Goal: Information Seeking & Learning: Understand process/instructions

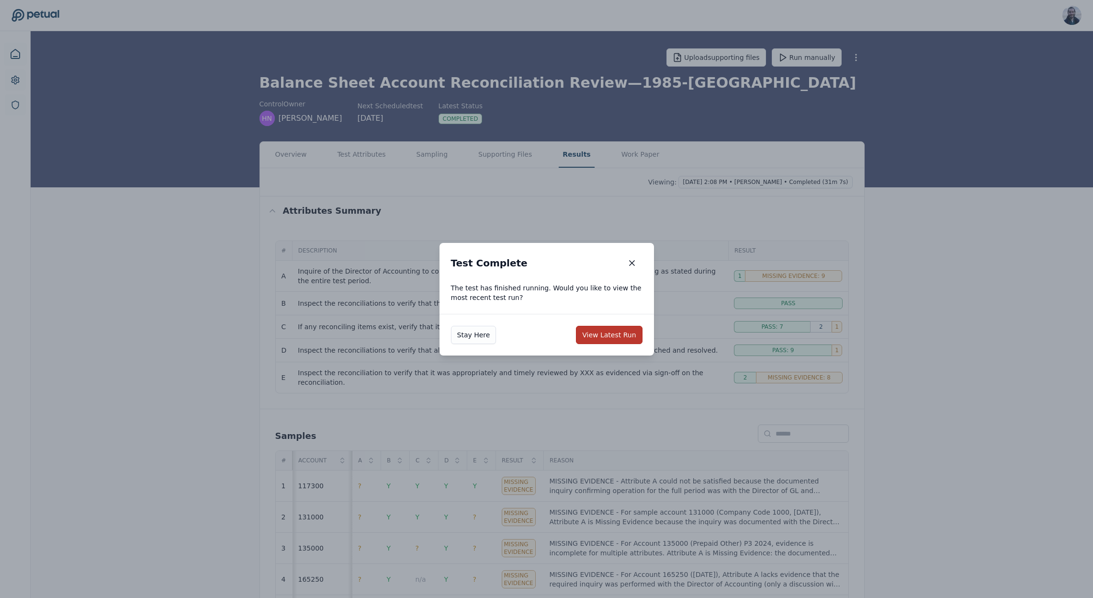
click at [597, 338] on button "View Latest Run" at bounding box center [609, 335] width 66 height 18
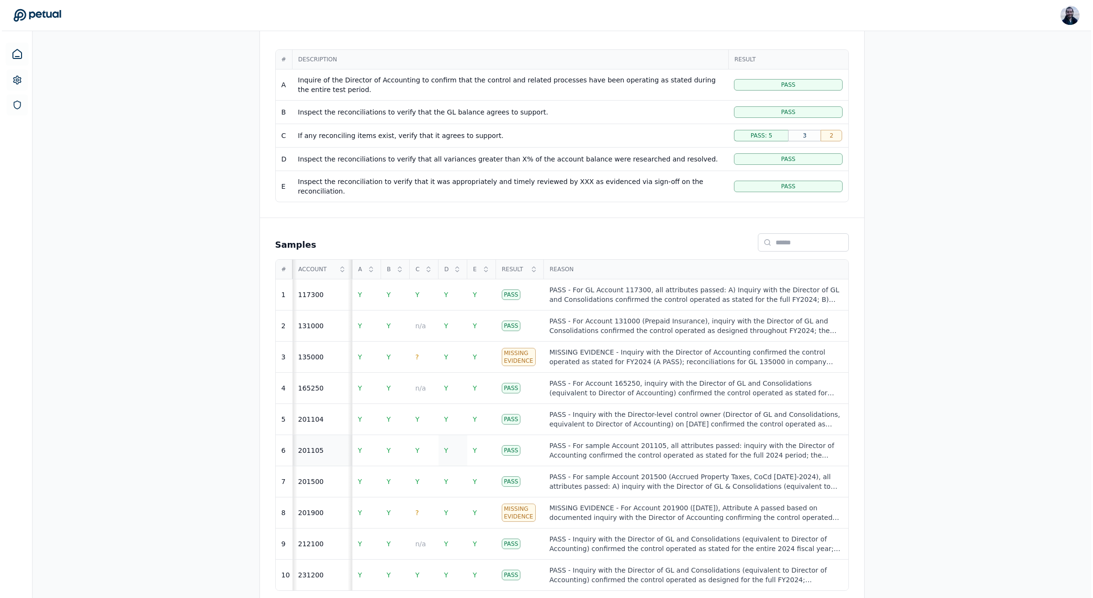
scroll to position [192, 0]
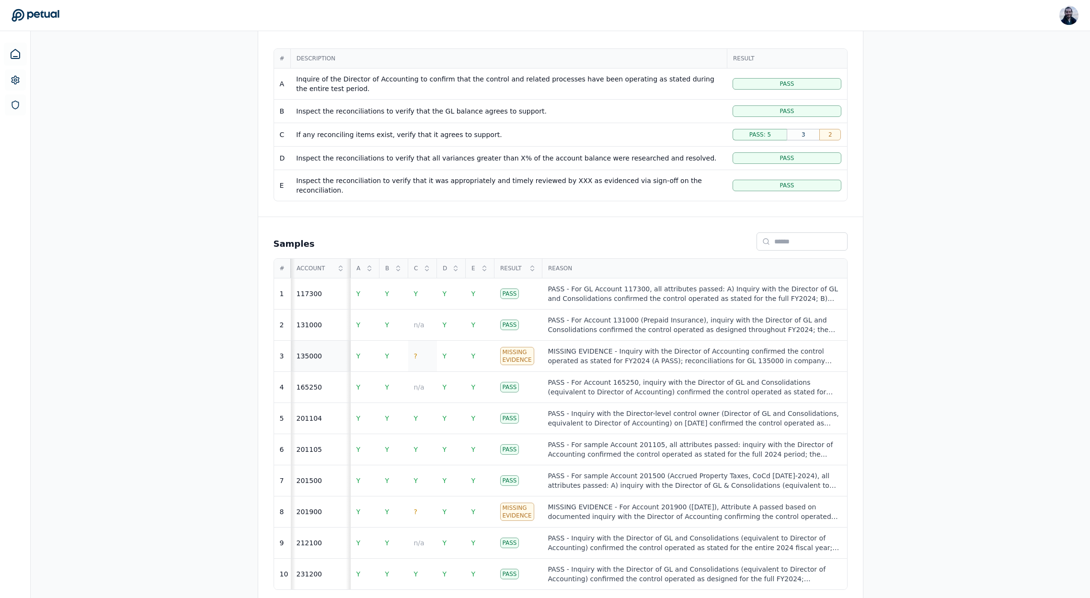
click at [416, 352] on span "?" at bounding box center [415, 356] width 3 height 8
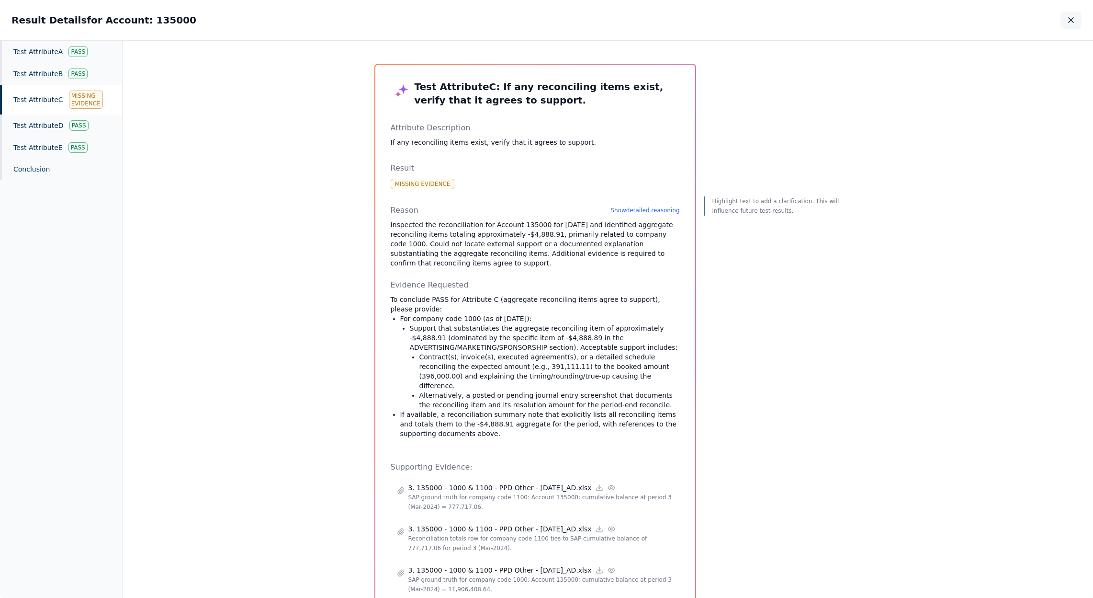
click at [1073, 21] on icon "button" at bounding box center [1072, 20] width 10 height 10
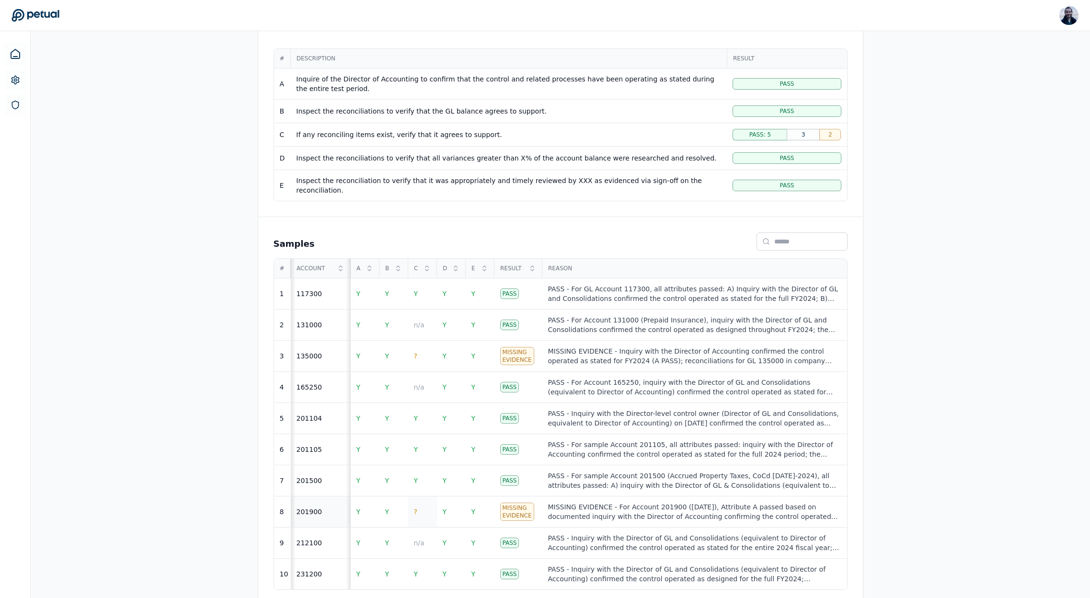
click at [421, 501] on td "?" at bounding box center [422, 511] width 29 height 31
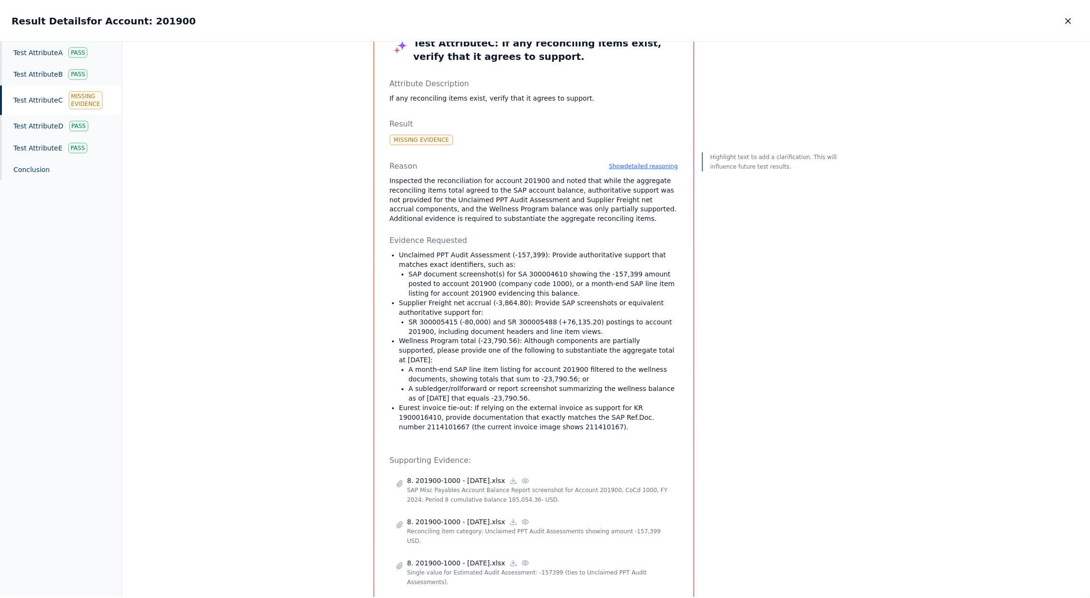
scroll to position [45, 0]
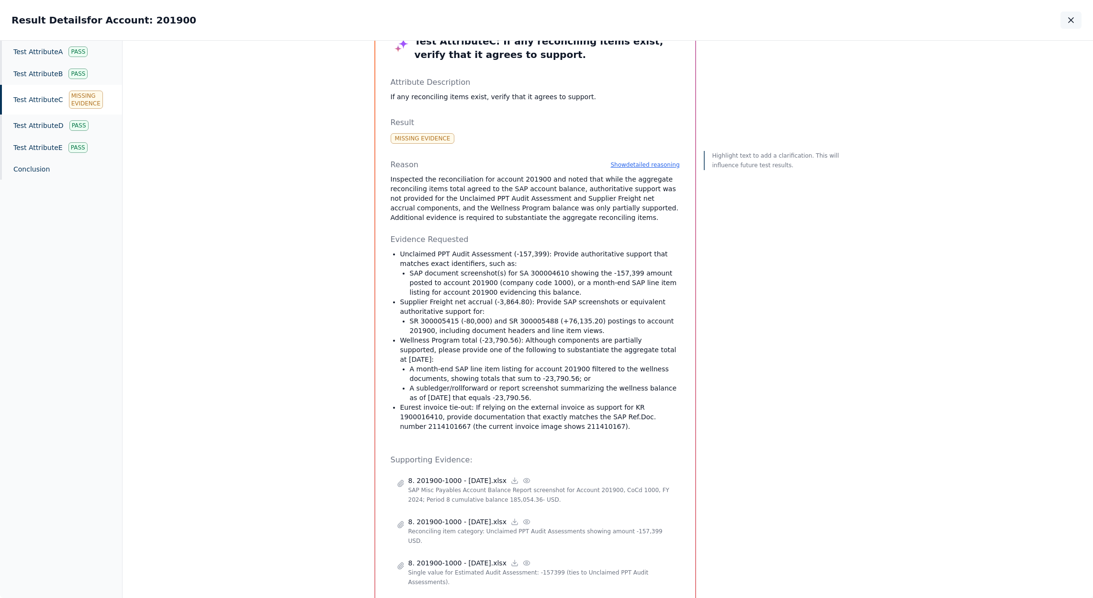
click at [1069, 20] on icon "button" at bounding box center [1072, 20] width 10 height 10
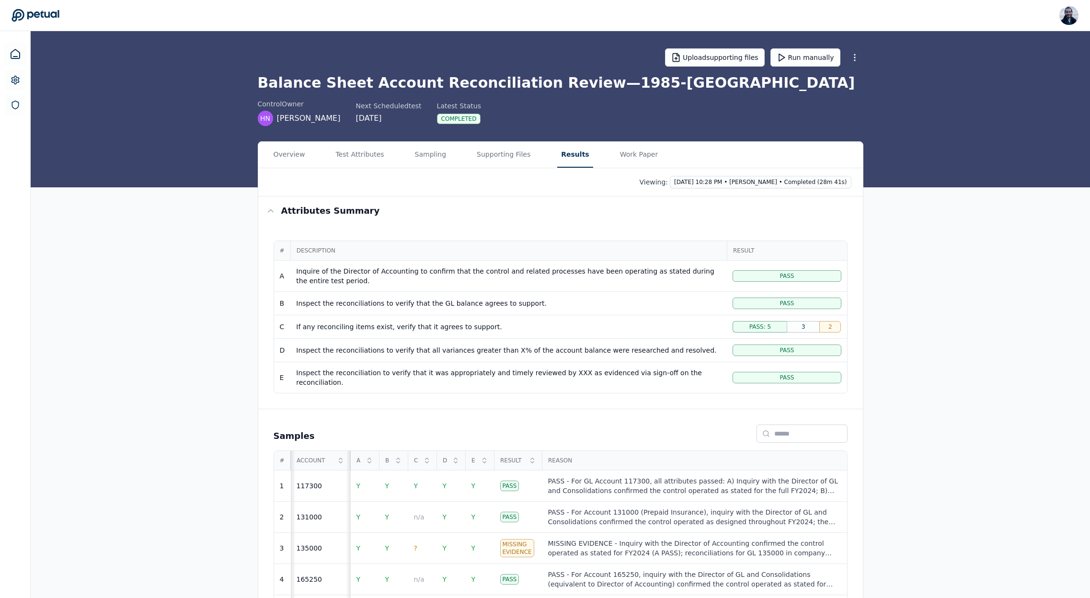
click at [395, 155] on div "Overview Test Attributes Sampling Supporting Files Results Work Paper" at bounding box center [560, 155] width 604 height 26
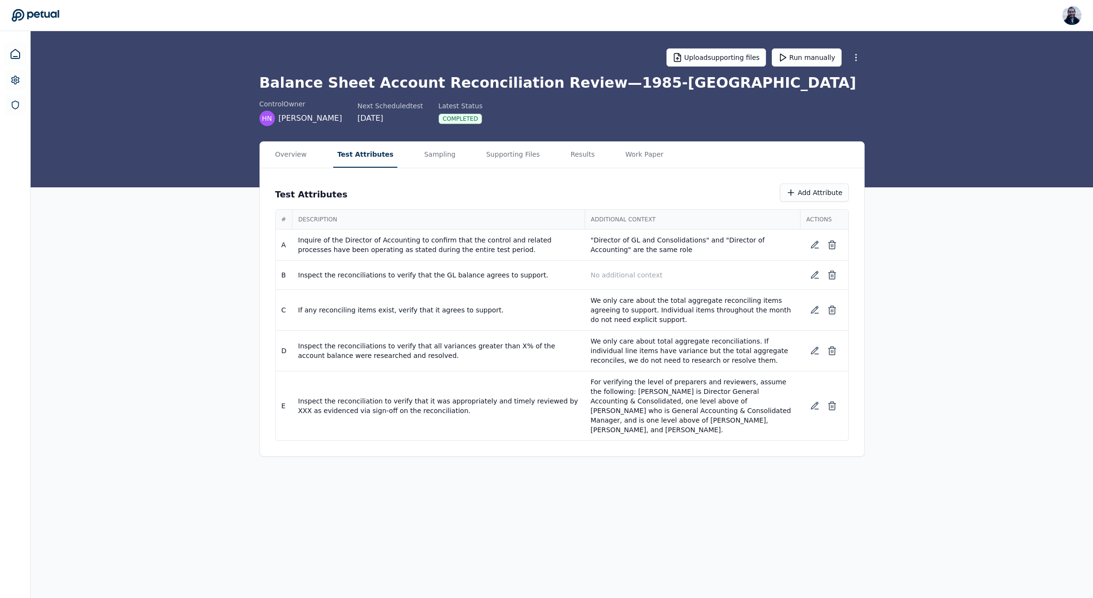
click at [376, 155] on button "Test Attributes" at bounding box center [365, 155] width 64 height 26
click at [428, 149] on button "Sampling" at bounding box center [439, 155] width 39 height 26
click at [355, 148] on button "Test Attributes" at bounding box center [365, 155] width 64 height 26
click at [680, 315] on p "We only care about the total aggregate reconciling items agreeing to support. I…" at bounding box center [693, 309] width 204 height 29
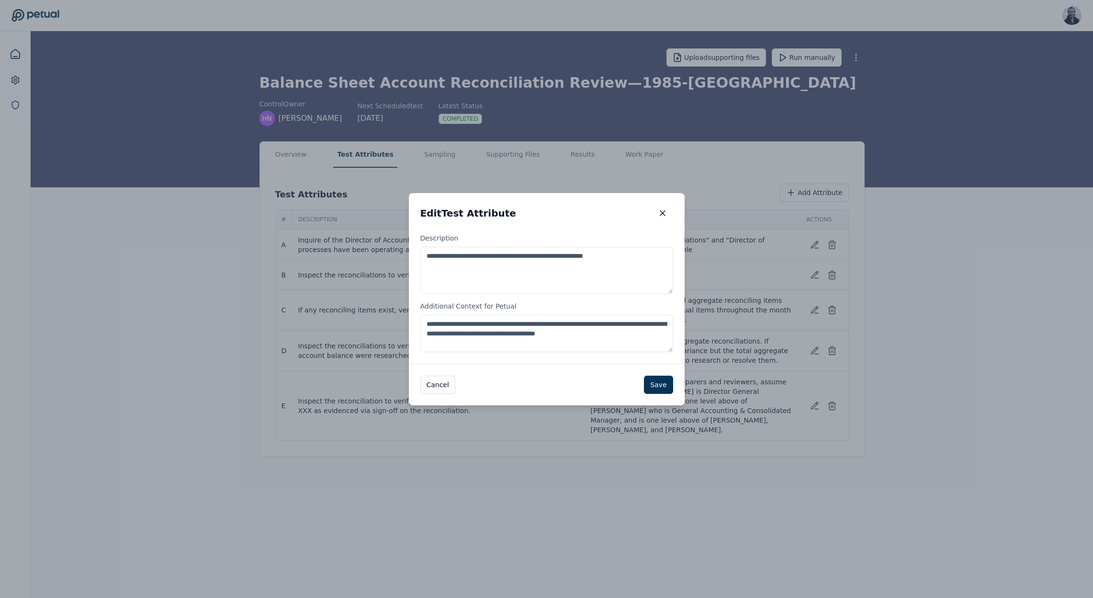
click at [551, 344] on textarea "**********" at bounding box center [546, 333] width 253 height 37
type textarea "**********"
click at [654, 380] on button "Save" at bounding box center [658, 384] width 29 height 18
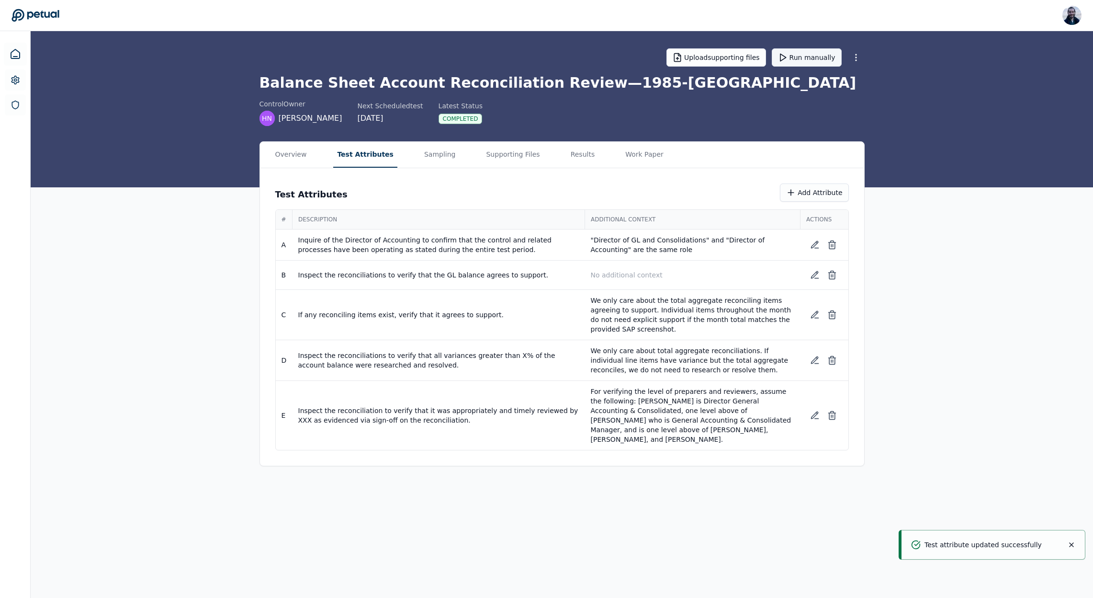
click at [806, 56] on button "Run manually" at bounding box center [807, 57] width 70 height 18
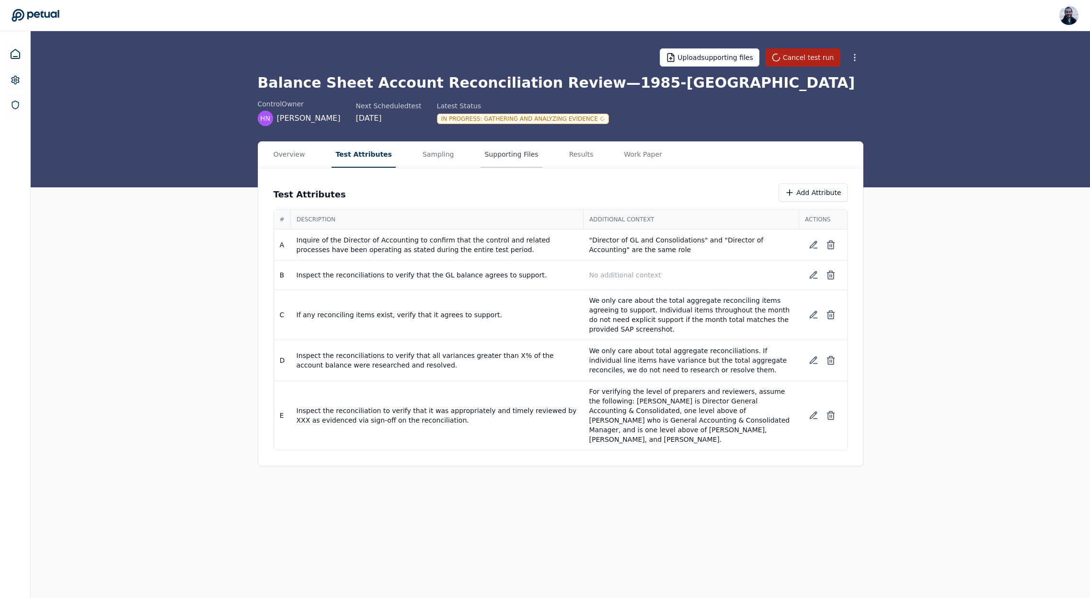
click at [506, 158] on button "Supporting Files" at bounding box center [510, 155] width 61 height 26
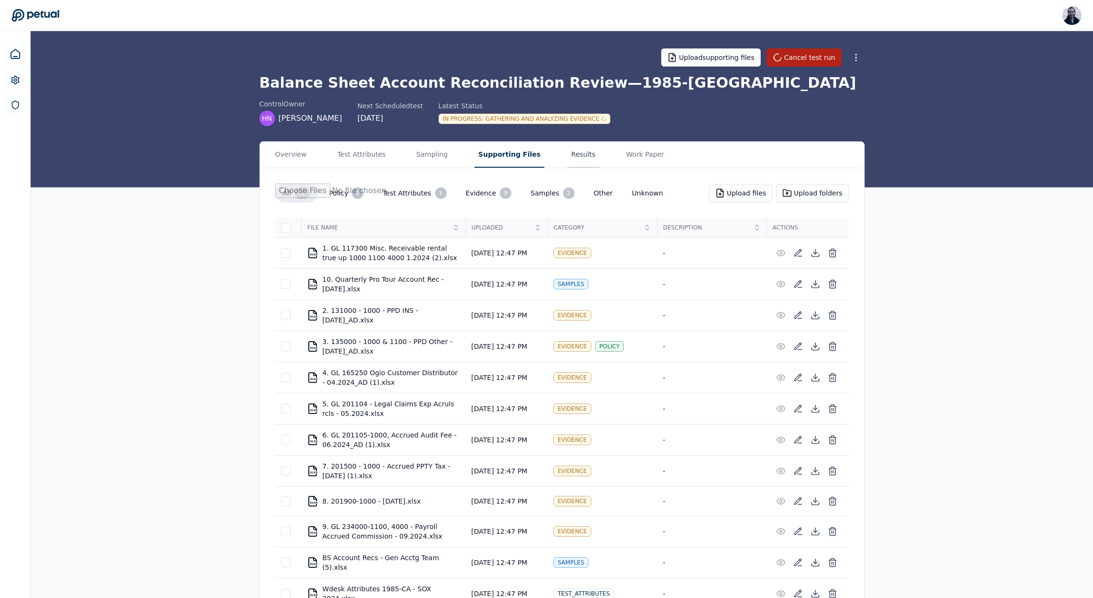
click at [572, 154] on button "Results" at bounding box center [583, 155] width 32 height 26
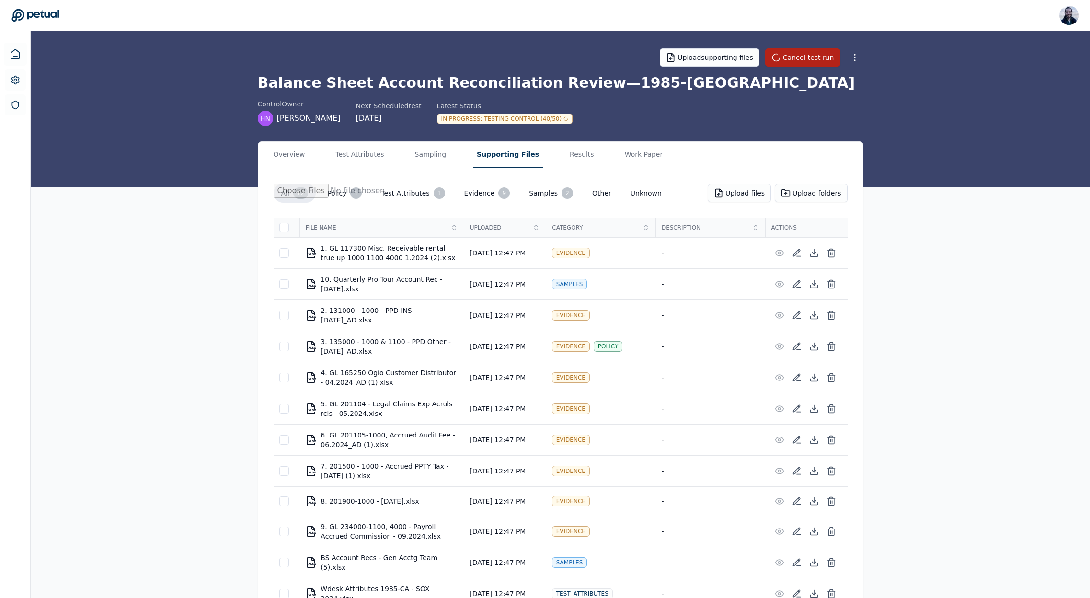
click at [128, 276] on div "Overview Test Attributes Sampling Supporting Files Results Work Paper All 12 Po…" at bounding box center [560, 382] width 1059 height 483
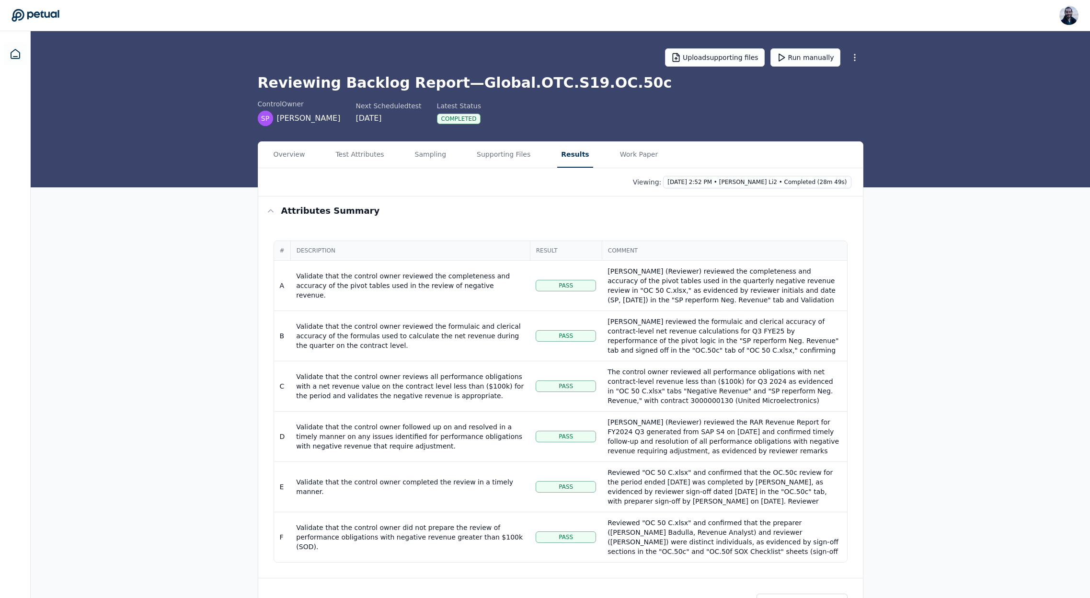
scroll to position [89, 0]
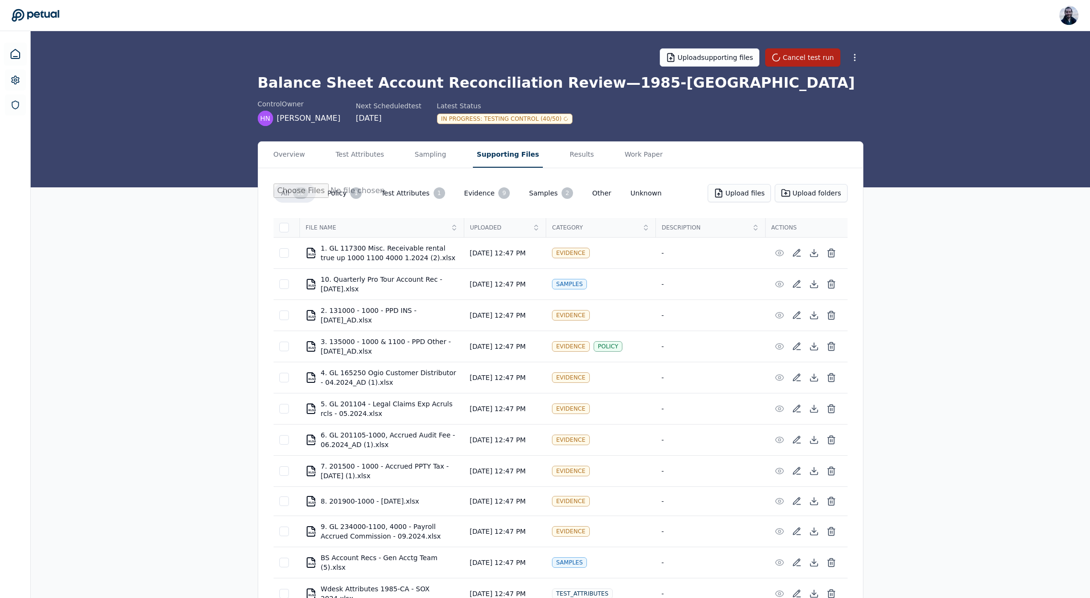
click at [155, 184] on div "Overview Test Attributes Sampling Supporting Files Results Work Paper All 12 Po…" at bounding box center [560, 382] width 1059 height 483
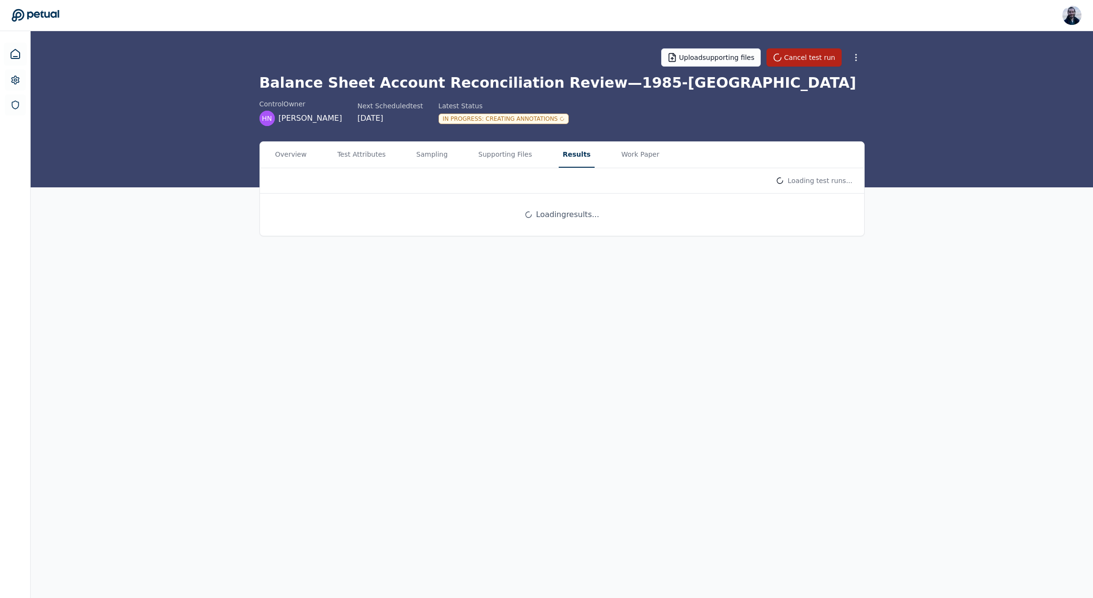
click at [564, 153] on button "Results" at bounding box center [576, 155] width 35 height 26
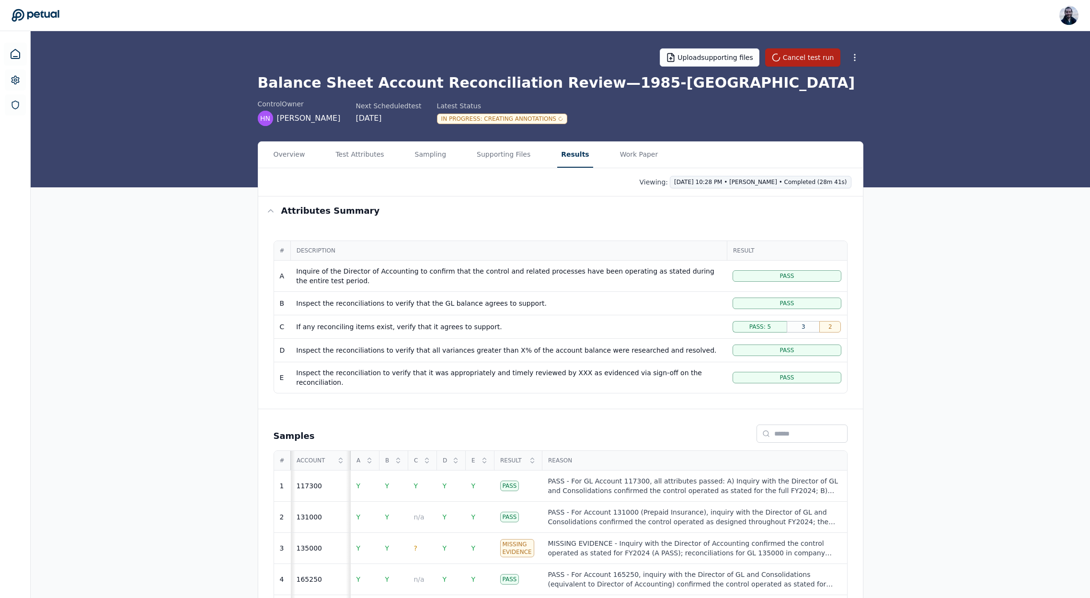
click at [763, 184] on html "Roberto Fernandez roberto@petual.ai Sign out Upload supporting files Cancel tes…" at bounding box center [545, 398] width 1090 height 797
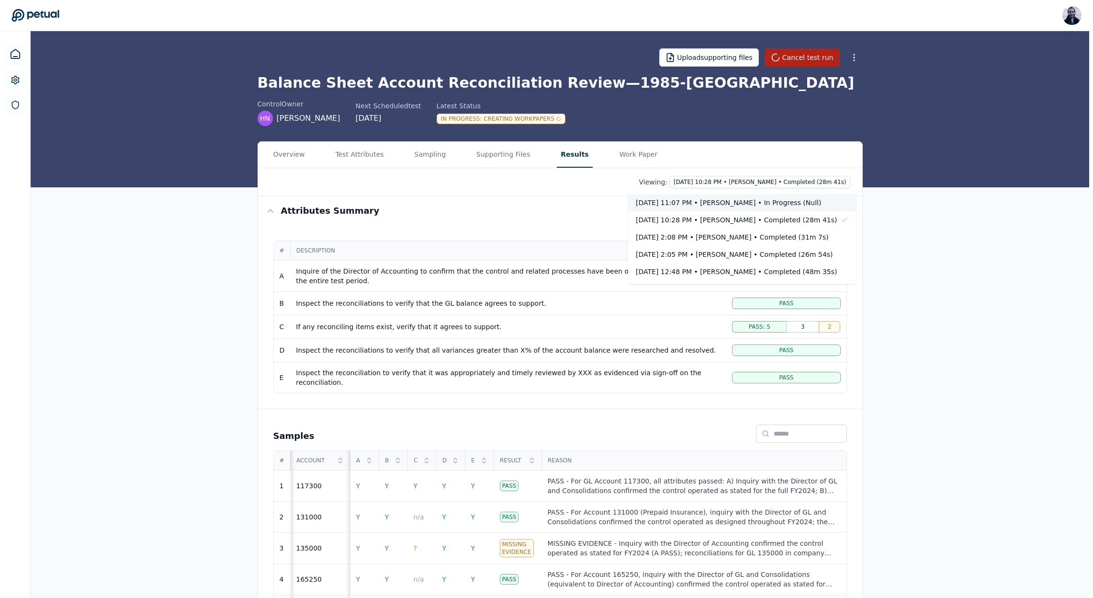
click at [758, 203] on div "Today 11:07 PM • Roberto Fernandez • In Progress (null)" at bounding box center [736, 203] width 201 height 10
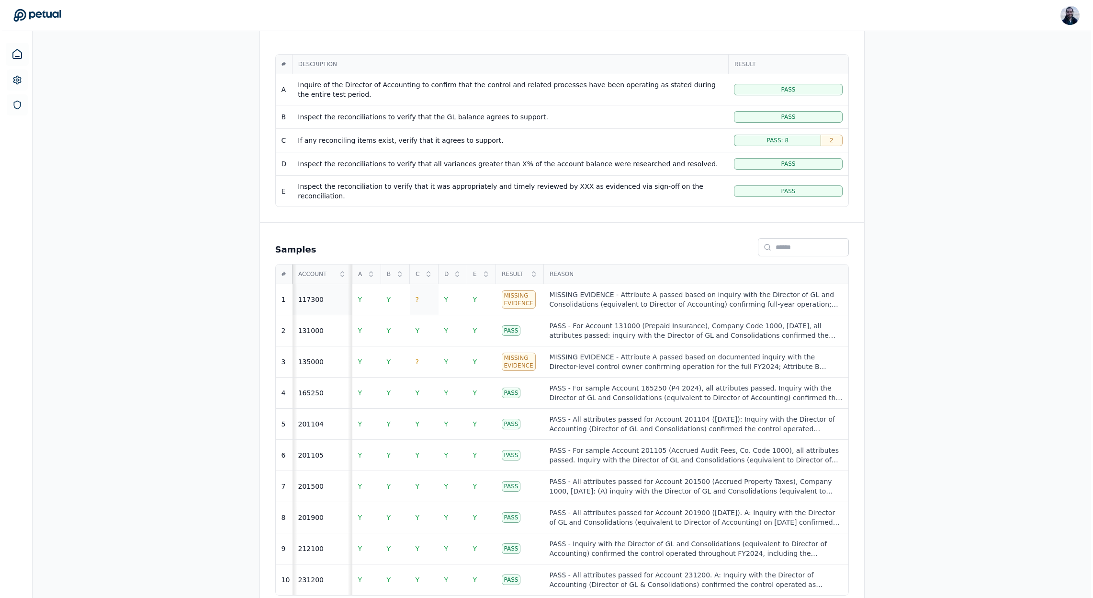
scroll to position [192, 0]
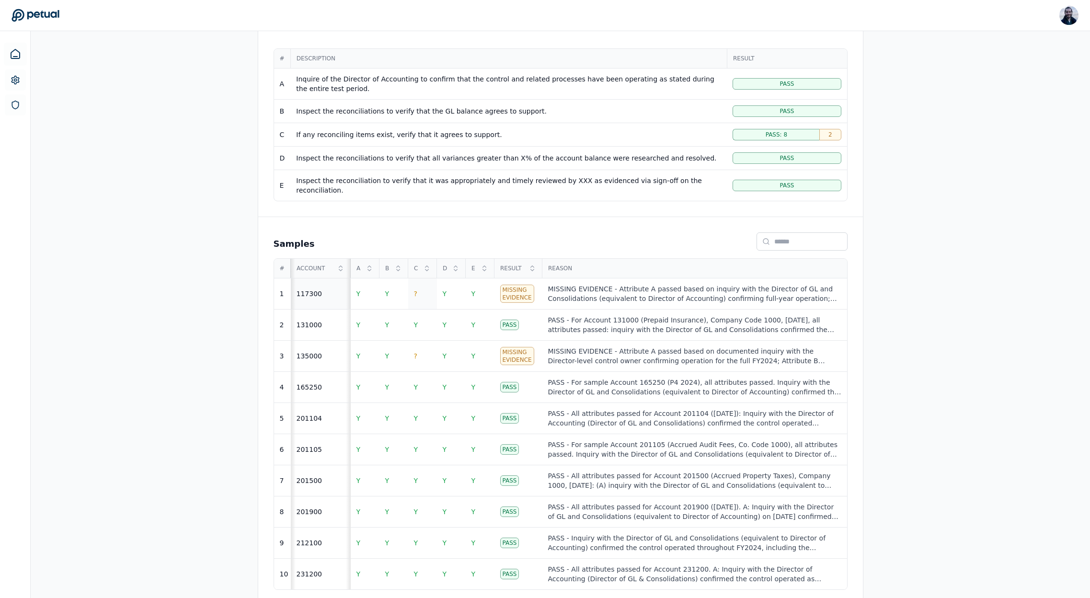
click at [415, 290] on span "?" at bounding box center [415, 294] width 3 height 8
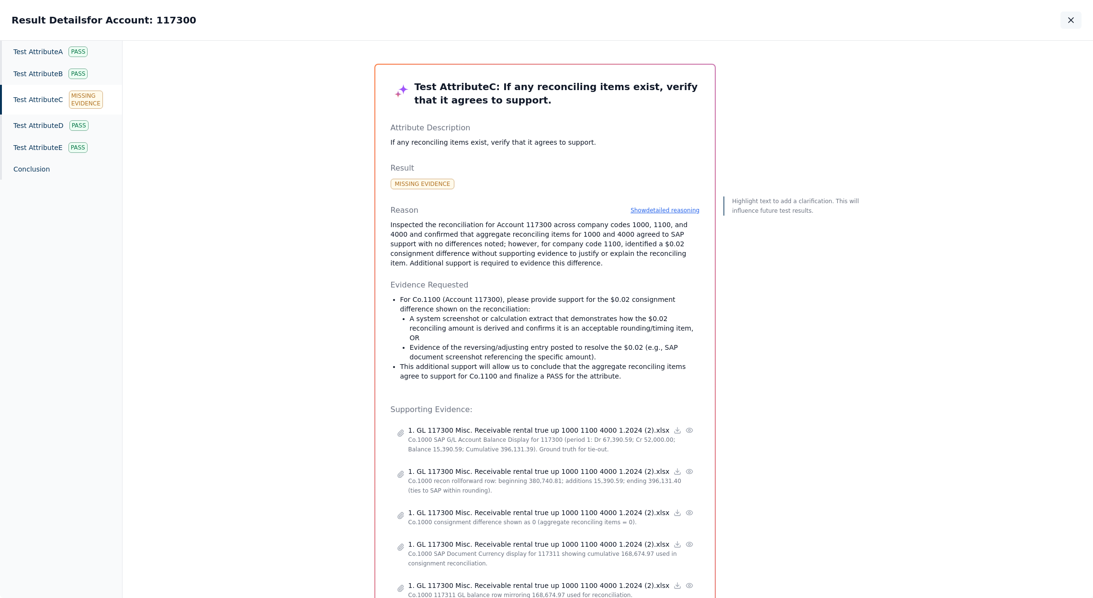
click at [1072, 19] on icon "button" at bounding box center [1072, 20] width 10 height 10
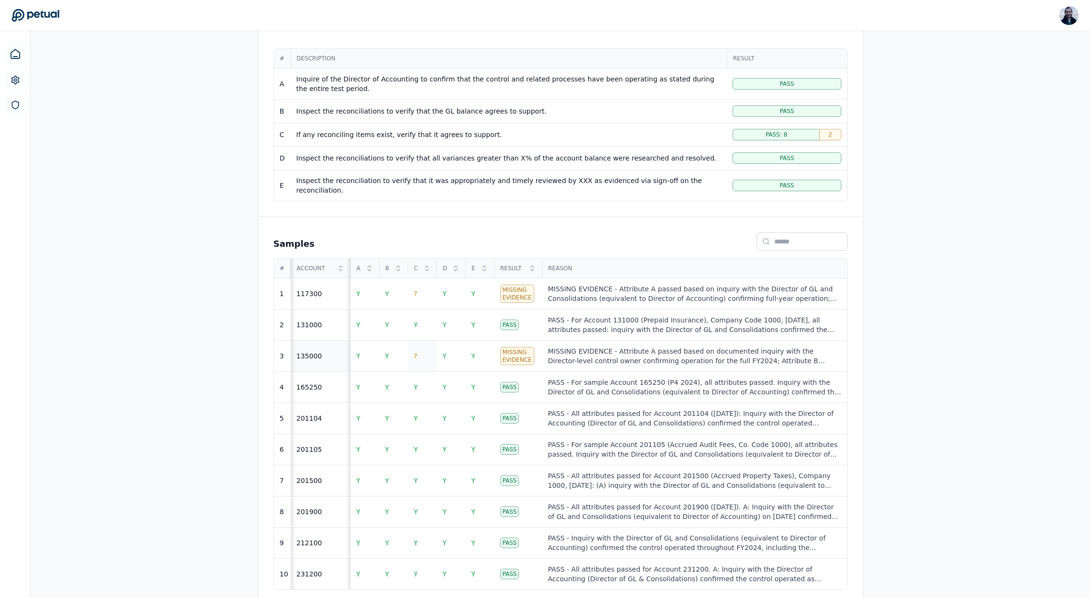
click at [414, 352] on span "?" at bounding box center [415, 356] width 3 height 8
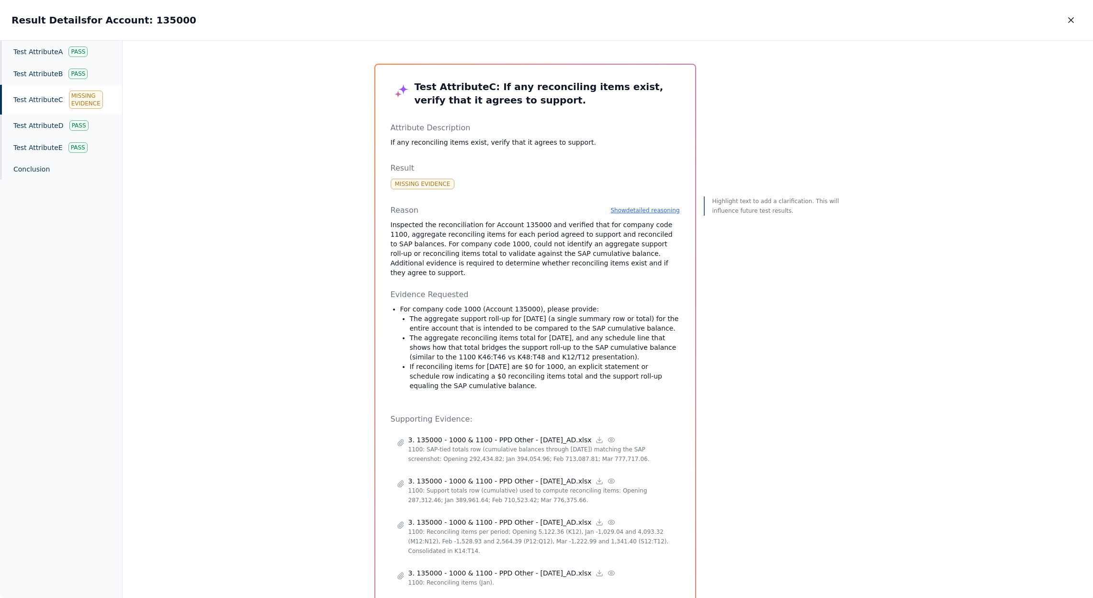
drag, startPoint x: 406, startPoint y: 328, endPoint x: 657, endPoint y: 350, distance: 251.9
click at [657, 350] on ul "The aggregate support roll-up for March 2024 (a single summary row or total) fo…" at bounding box center [540, 352] width 280 height 77
click at [653, 351] on p "The aggregate reconciling items total for March 2024, and any schedule line tha…" at bounding box center [545, 347] width 270 height 29
drag, startPoint x: 410, startPoint y: 355, endPoint x: 510, endPoint y: 378, distance: 102.3
click at [510, 378] on p "If reconciling items for March 2024 are $0 for 1000, an explicit statement or s…" at bounding box center [545, 376] width 270 height 29
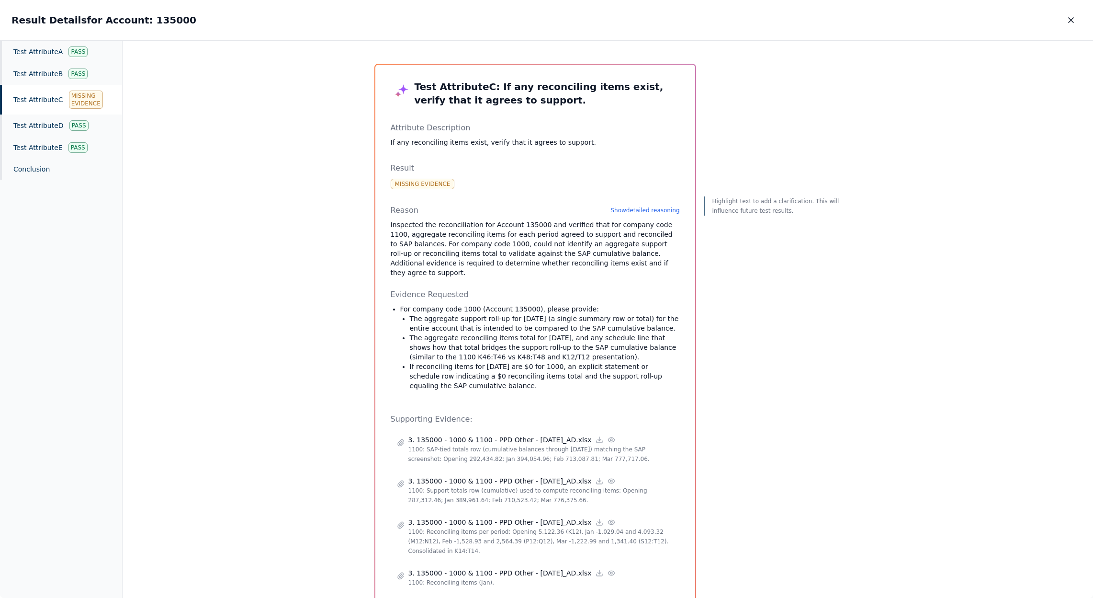
click at [510, 378] on p "If reconciling items for March 2024 are $0 for 1000, an explicit statement or s…" at bounding box center [545, 376] width 270 height 29
click at [643, 212] on button "Show detailed reasoning" at bounding box center [645, 210] width 69 height 8
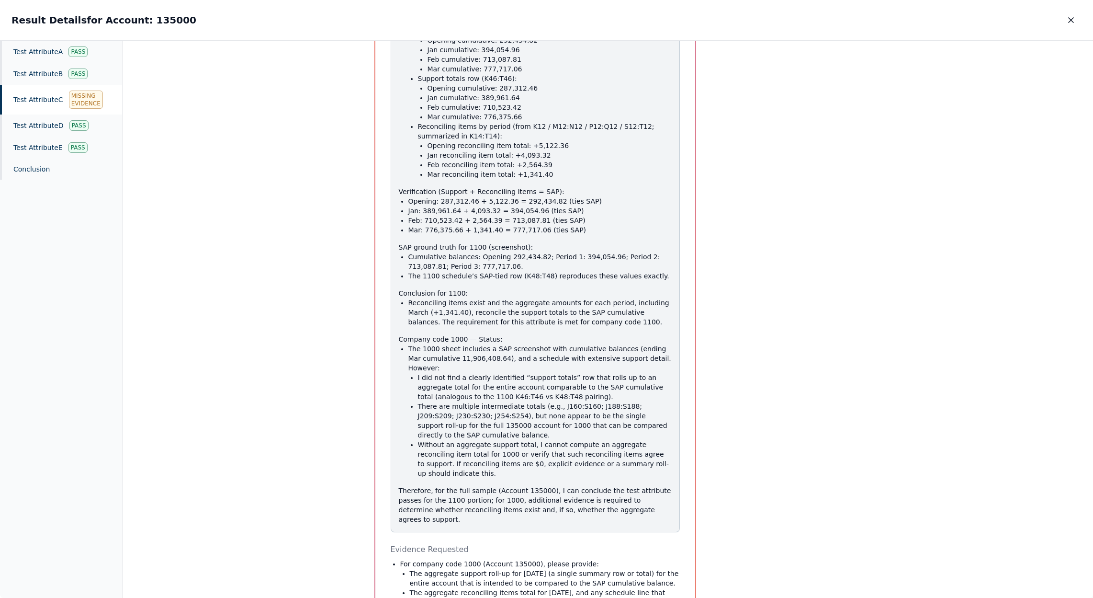
scroll to position [458, 0]
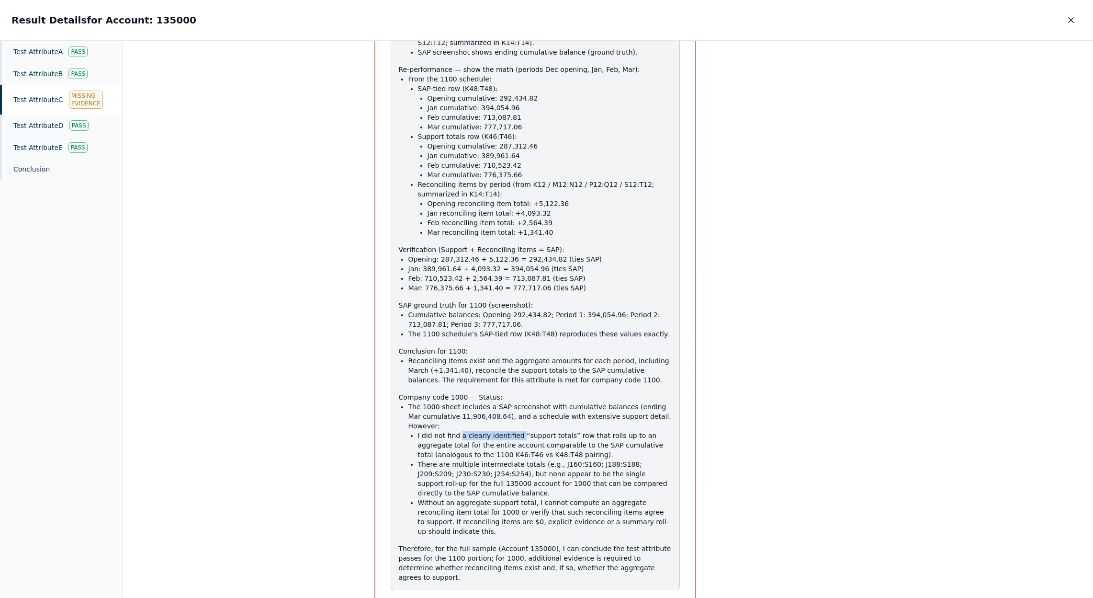
drag, startPoint x: 457, startPoint y: 408, endPoint x: 516, endPoint y: 407, distance: 58.9
click at [516, 431] on p "I did not find a clearly identified “support totals” row that rolls up to an ag…" at bounding box center [545, 445] width 254 height 29
drag, startPoint x: 431, startPoint y: 417, endPoint x: 564, endPoint y: 424, distance: 133.8
click at [564, 431] on p "I did not find a clearly identified “support totals” row that rolls up to an ag…" at bounding box center [545, 445] width 254 height 29
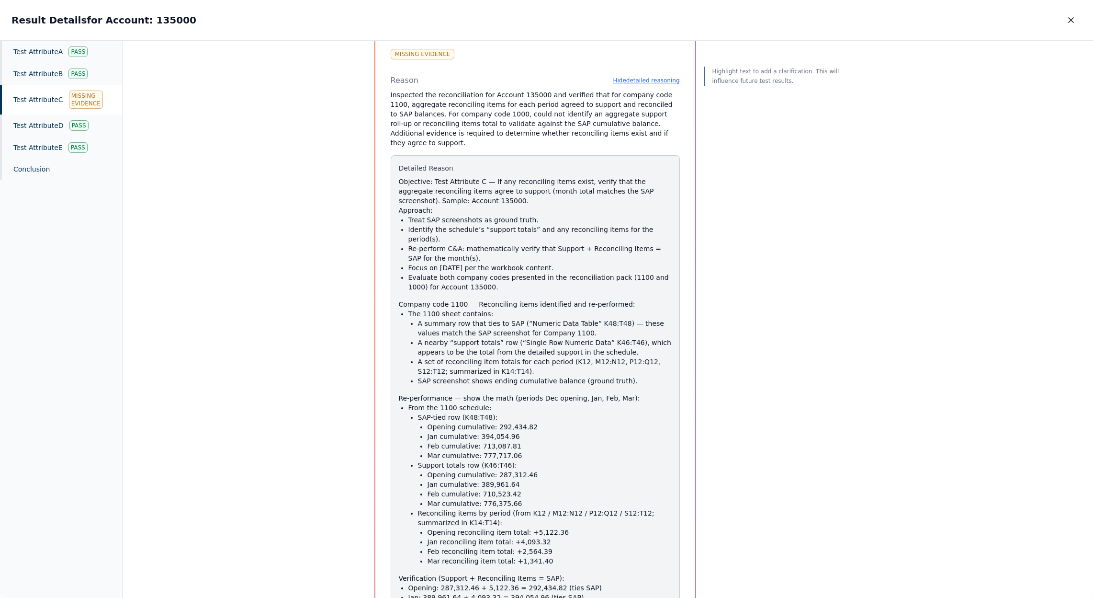
scroll to position [18, 0]
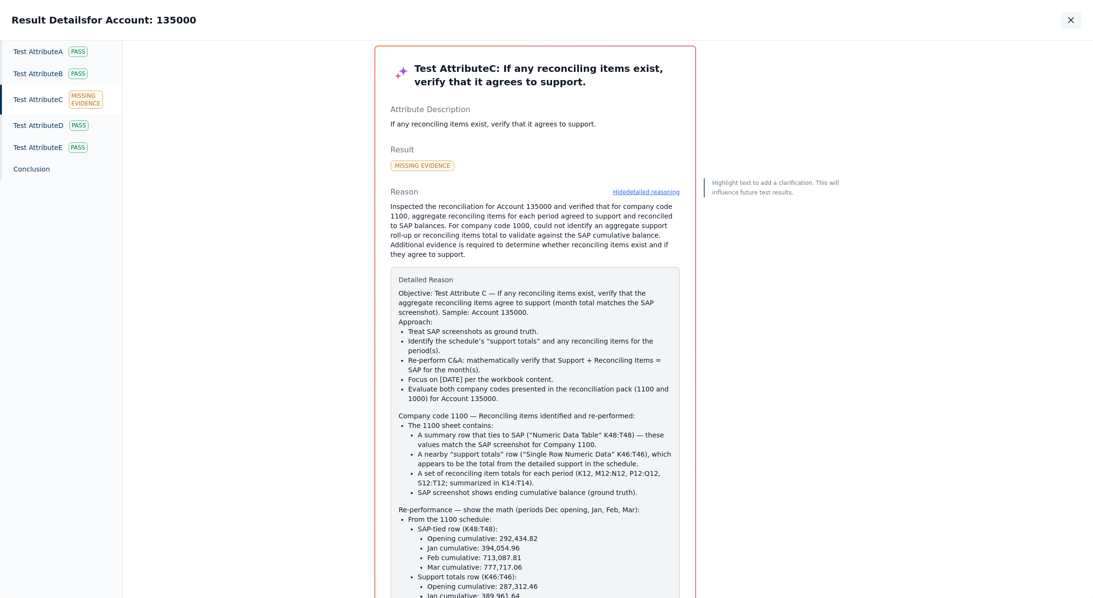
click at [1071, 21] on icon "button" at bounding box center [1072, 20] width 10 height 10
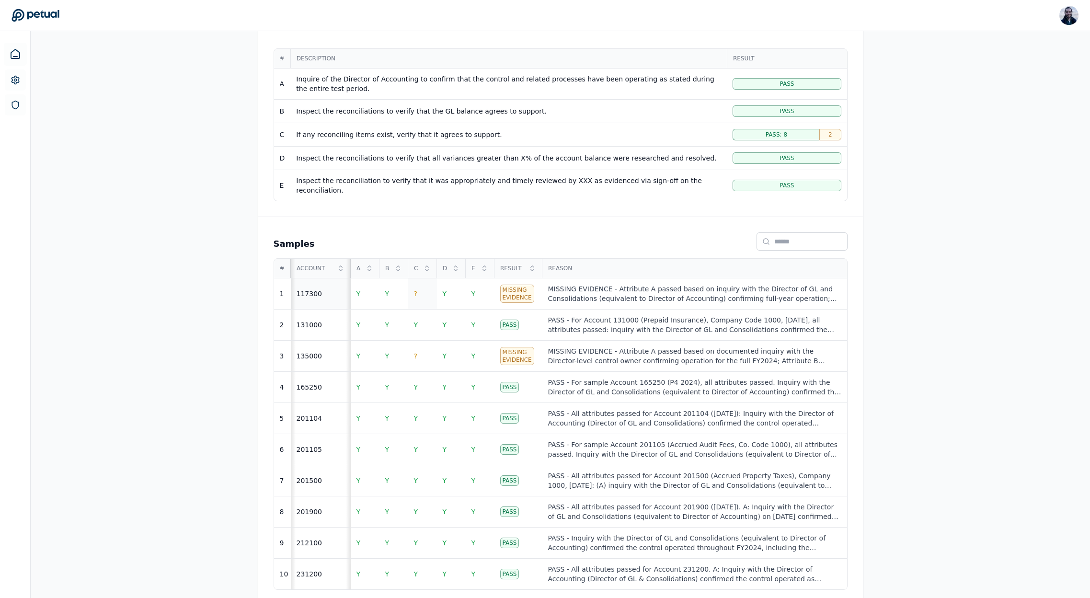
click at [420, 286] on td "?" at bounding box center [422, 293] width 29 height 31
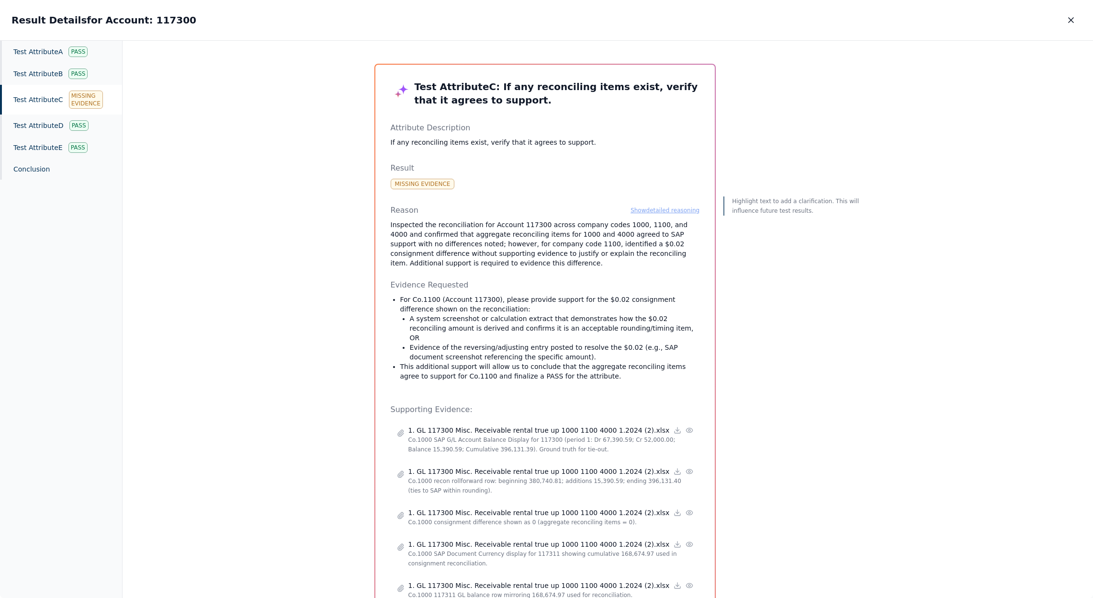
click at [641, 211] on button "Show detailed reasoning" at bounding box center [665, 210] width 69 height 8
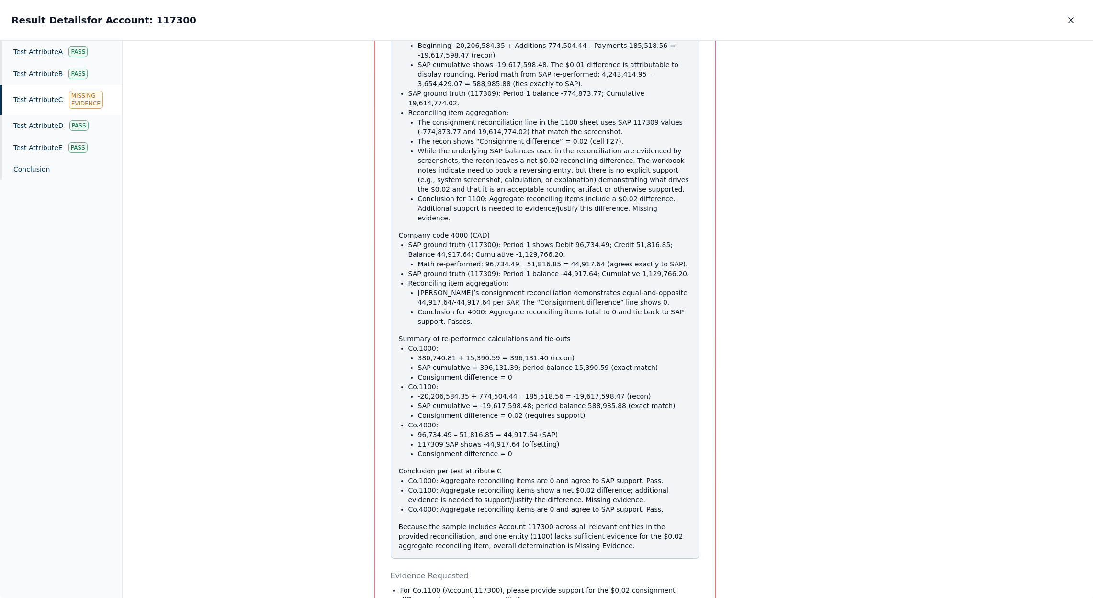
scroll to position [557, 0]
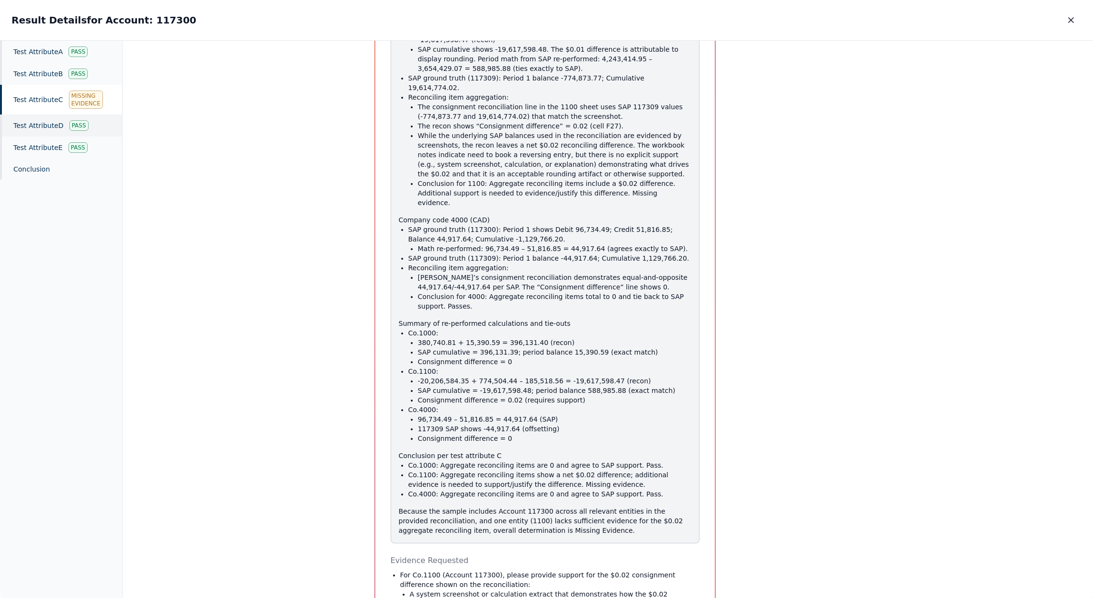
click at [57, 118] on div "Test Attribute D Pass" at bounding box center [61, 125] width 122 height 22
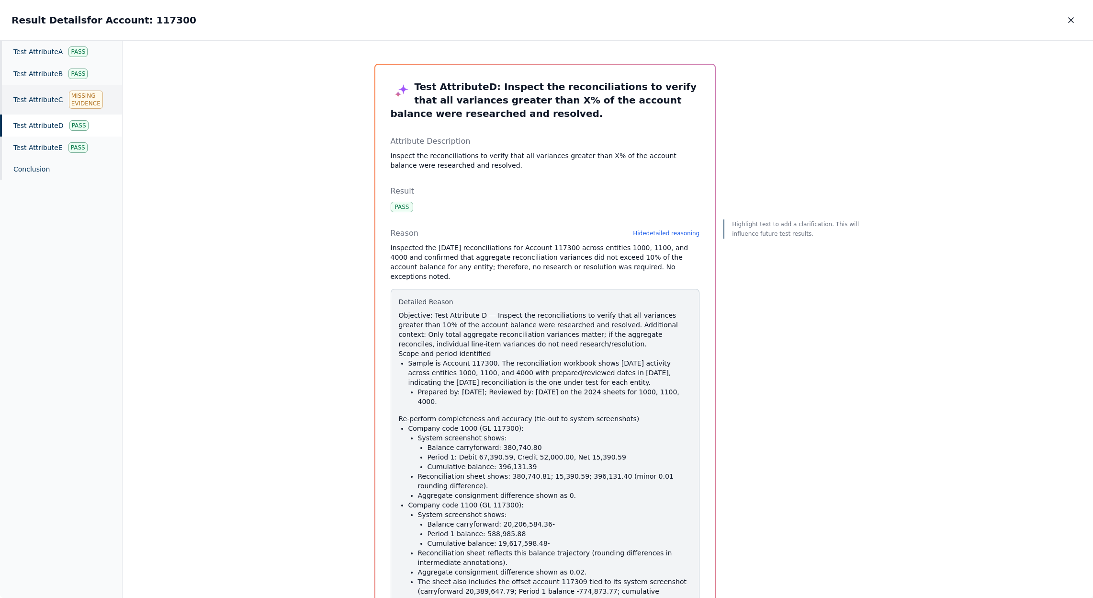
click at [30, 101] on div "Test Attribute C Missing Evidence" at bounding box center [61, 100] width 122 height 30
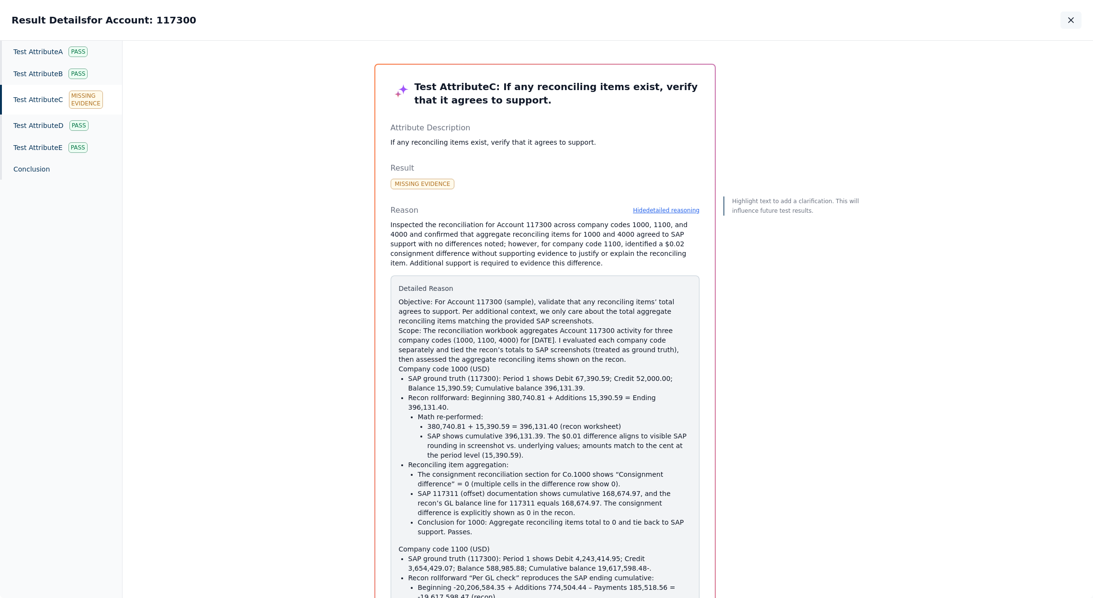
click at [1062, 18] on button "button" at bounding box center [1071, 19] width 21 height 17
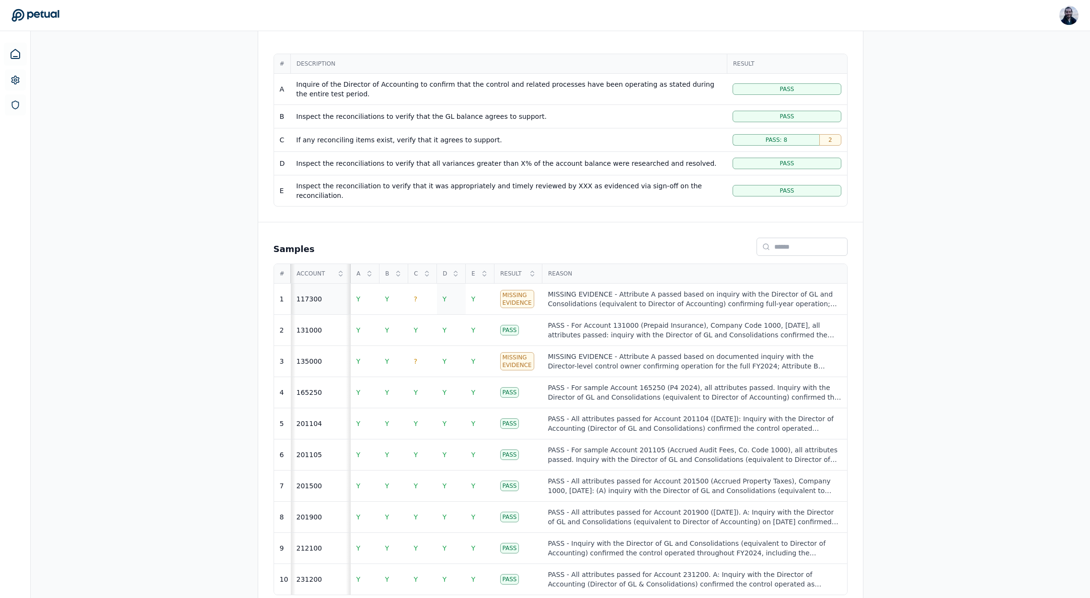
scroll to position [192, 0]
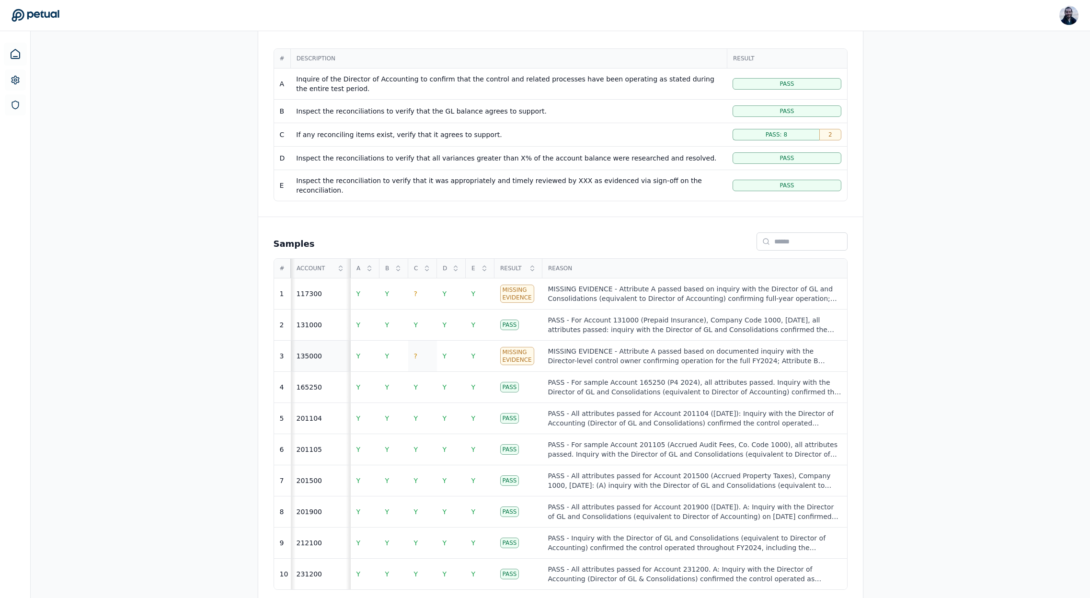
click at [422, 349] on td "?" at bounding box center [422, 355] width 29 height 31
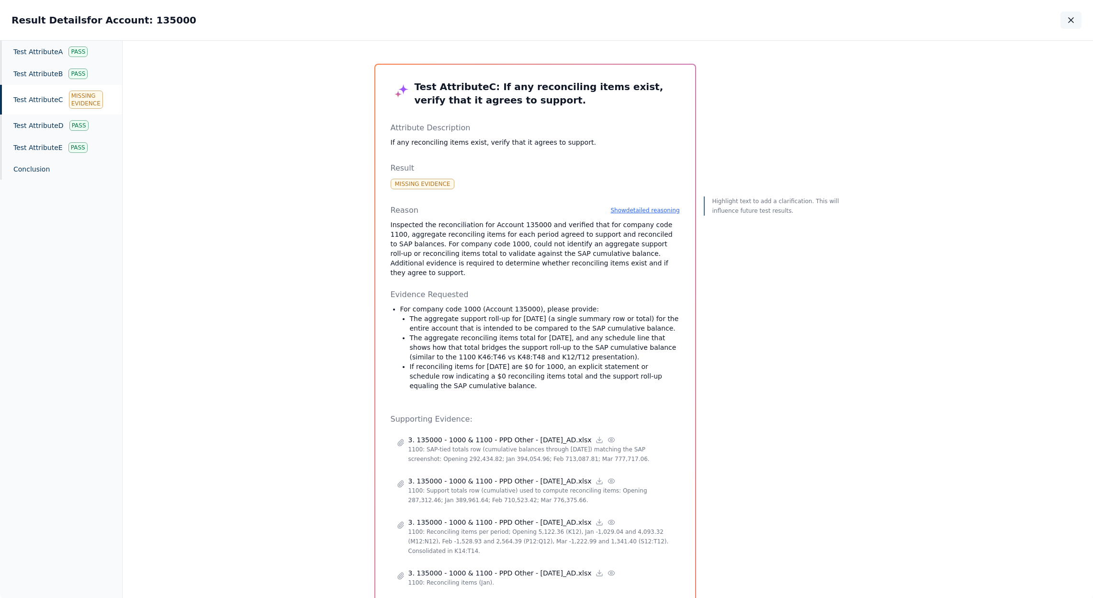
click at [1076, 13] on button "button" at bounding box center [1071, 19] width 21 height 17
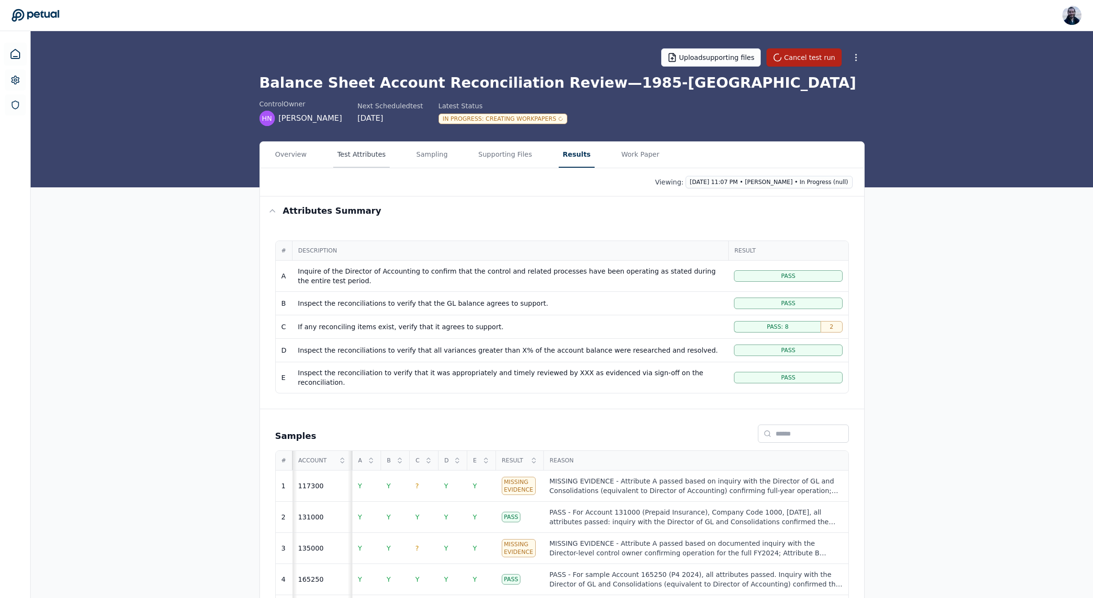
click at [359, 120] on main "Upload supporting files Cancel test run Balance Sheet Account Reconciliation Re…" at bounding box center [562, 414] width 1063 height 766
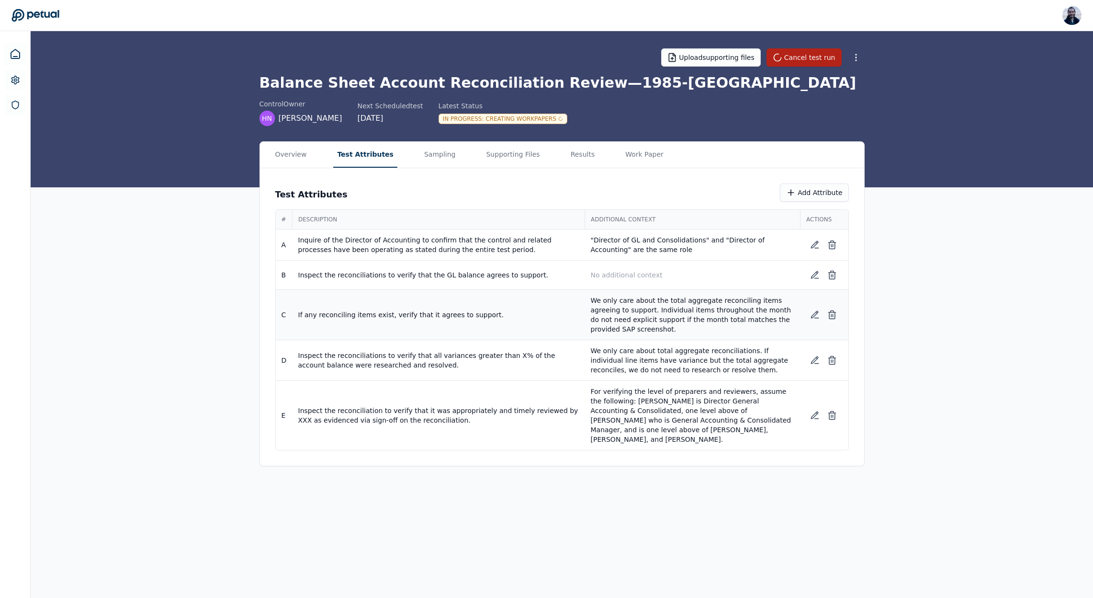
click at [703, 322] on p "We only care about the total aggregate reconciling items agreeing to support. I…" at bounding box center [693, 314] width 204 height 38
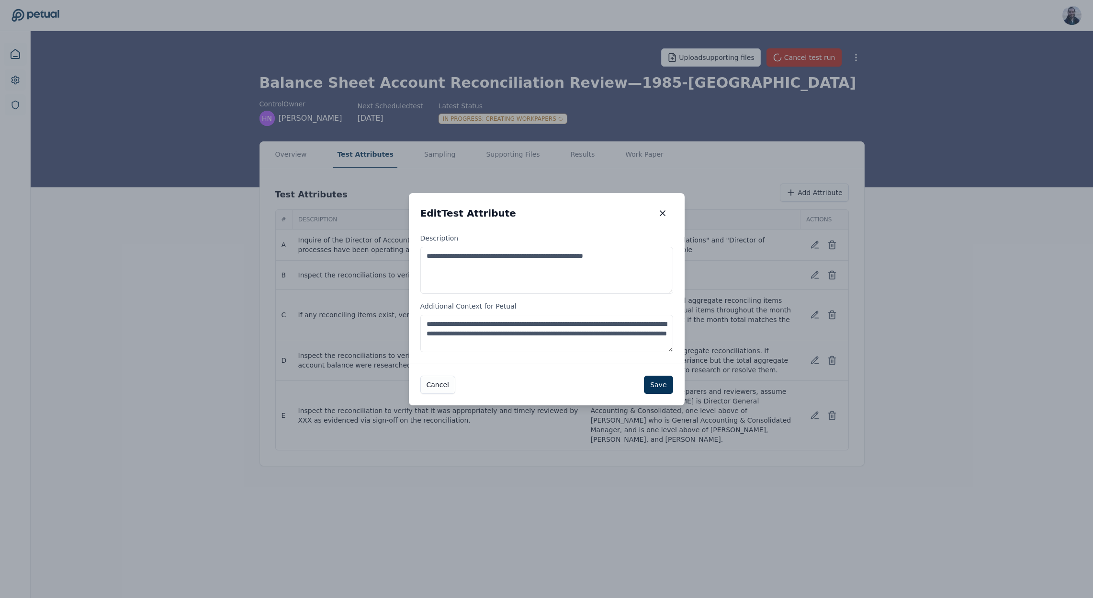
click at [612, 344] on textarea "**********" at bounding box center [546, 333] width 253 height 37
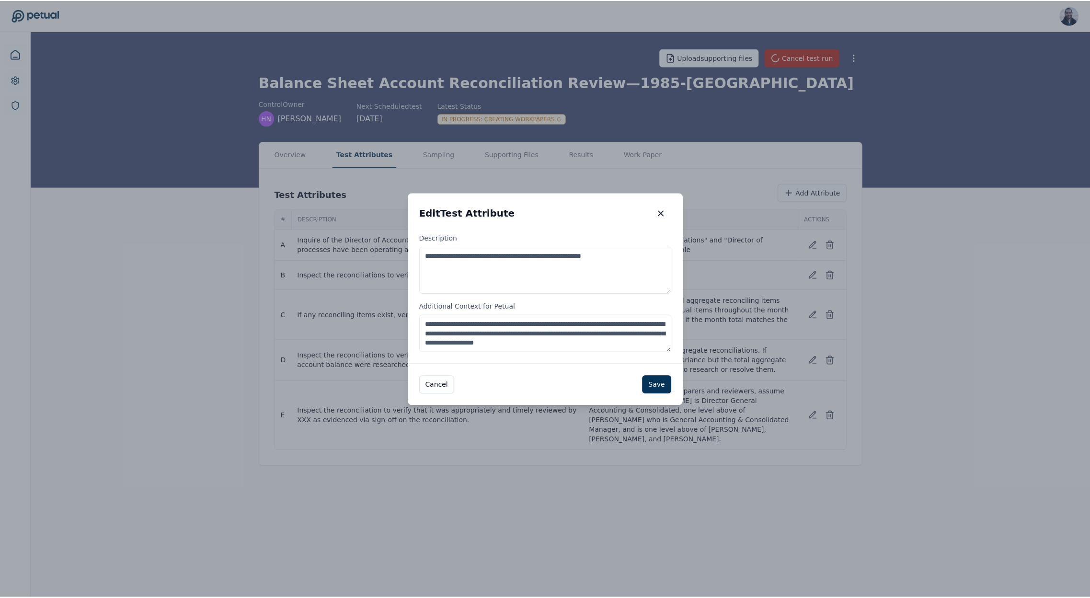
scroll to position [5, 0]
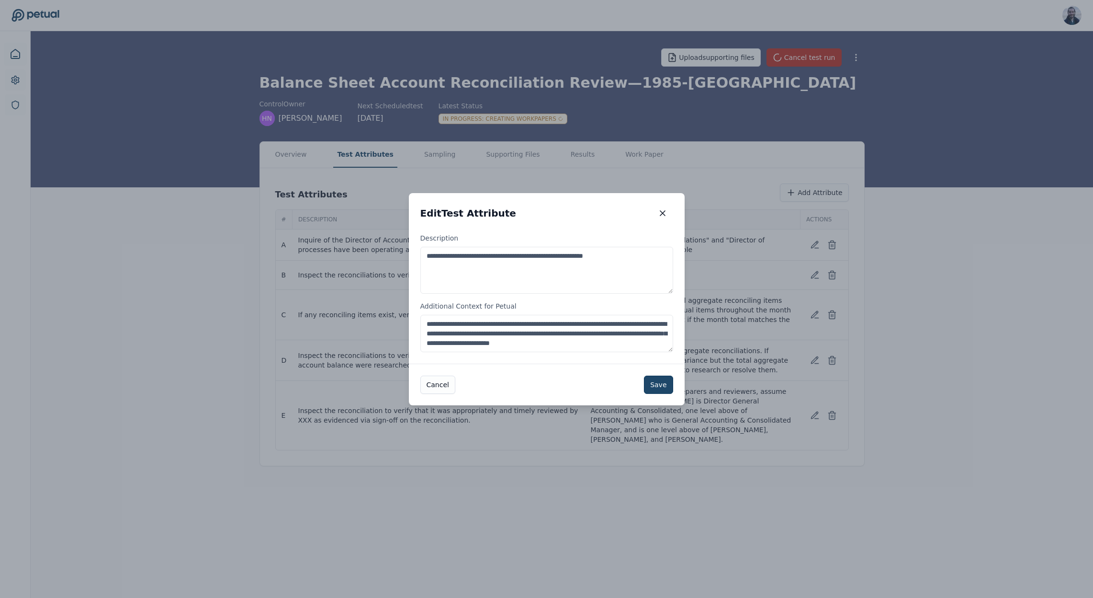
type textarea "**********"
click at [666, 383] on button "Save" at bounding box center [658, 384] width 29 height 18
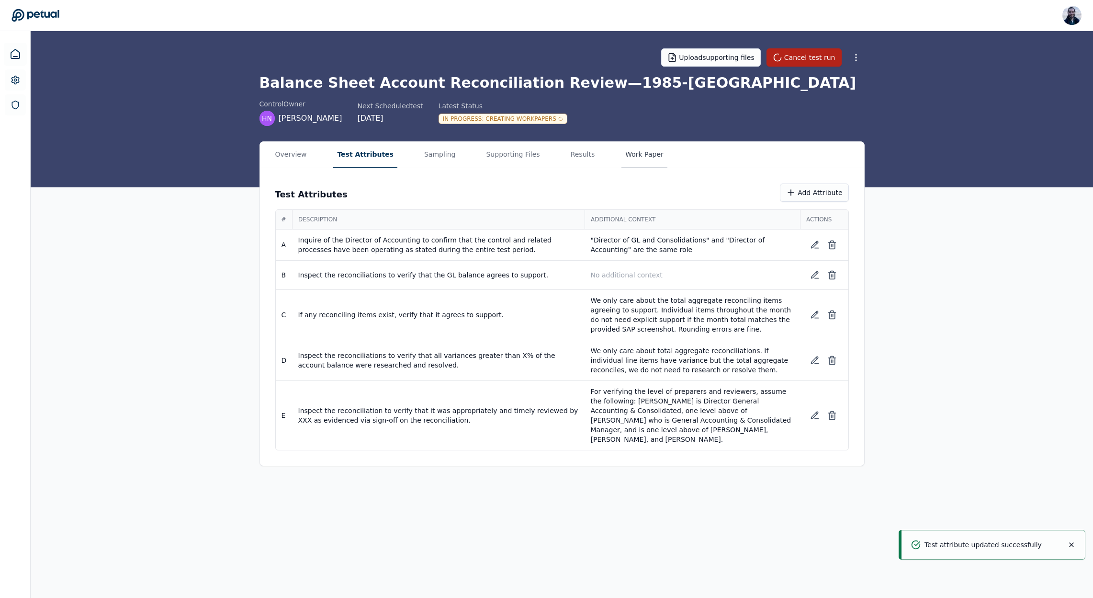
click at [622, 156] on button "Work Paper" at bounding box center [645, 155] width 46 height 26
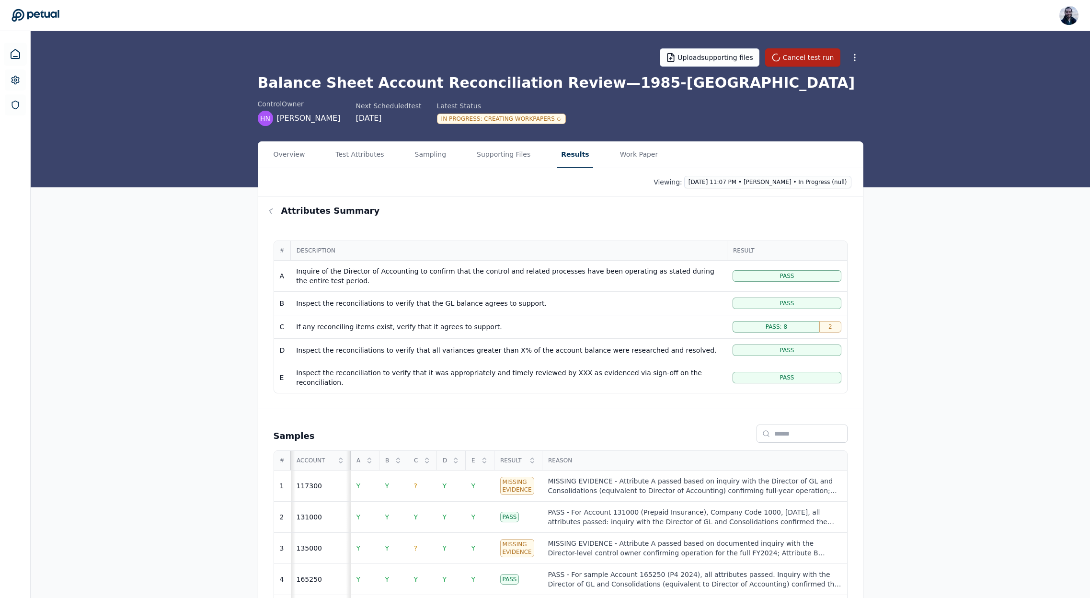
click at [578, 156] on button "Results" at bounding box center [574, 155] width 35 height 26
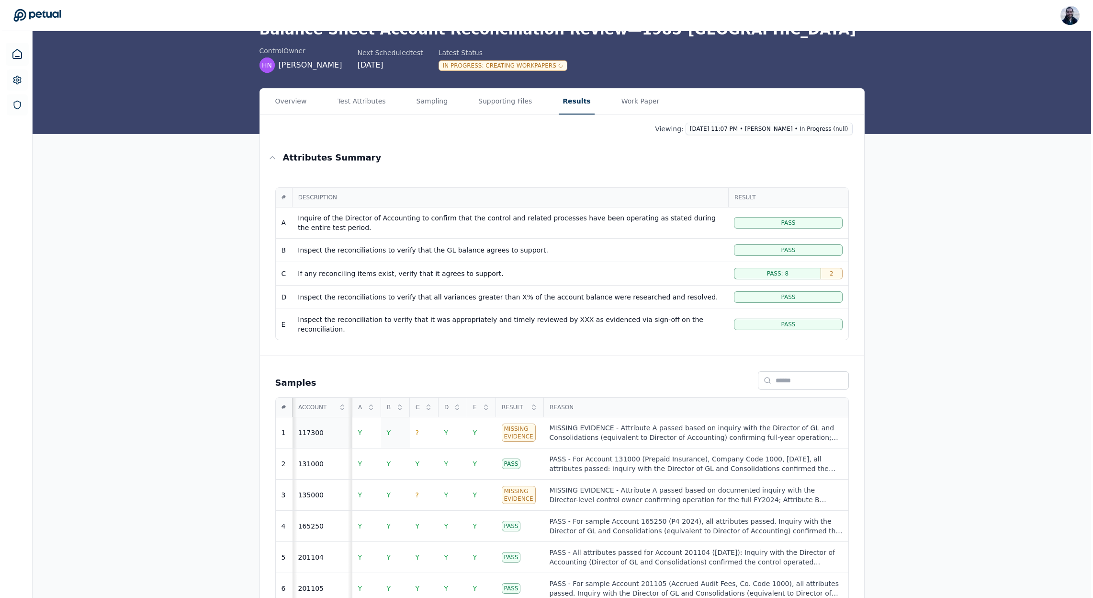
scroll to position [192, 0]
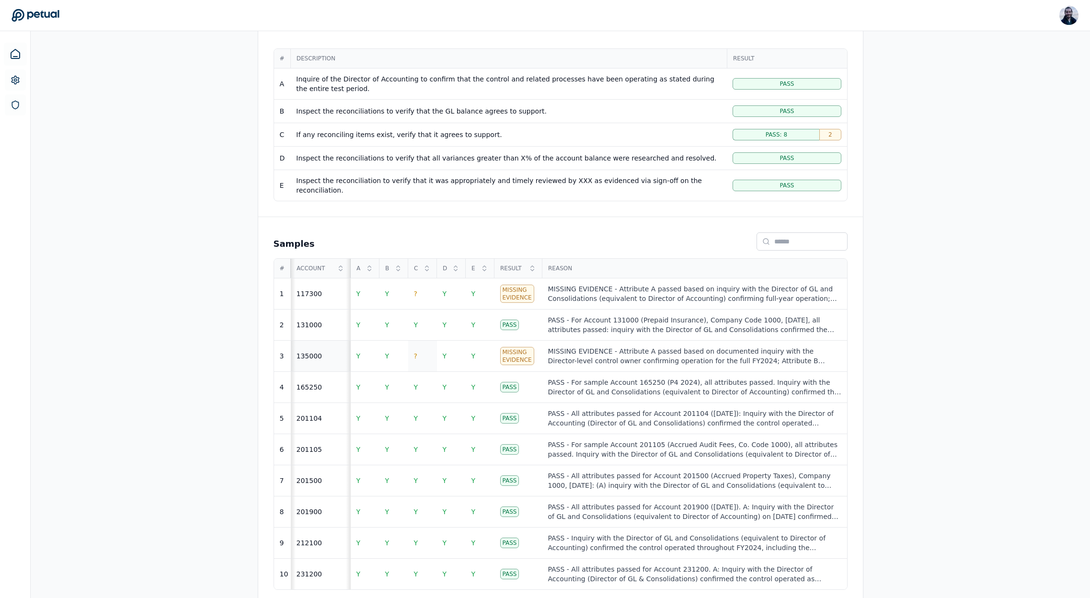
click at [421, 344] on td "?" at bounding box center [422, 355] width 29 height 31
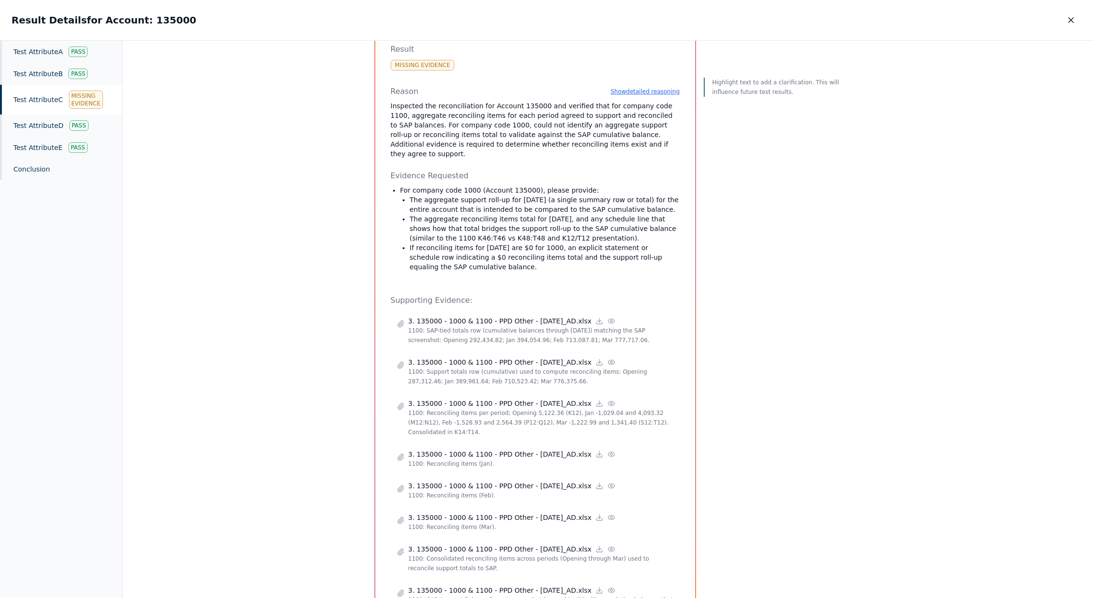
scroll to position [128, 0]
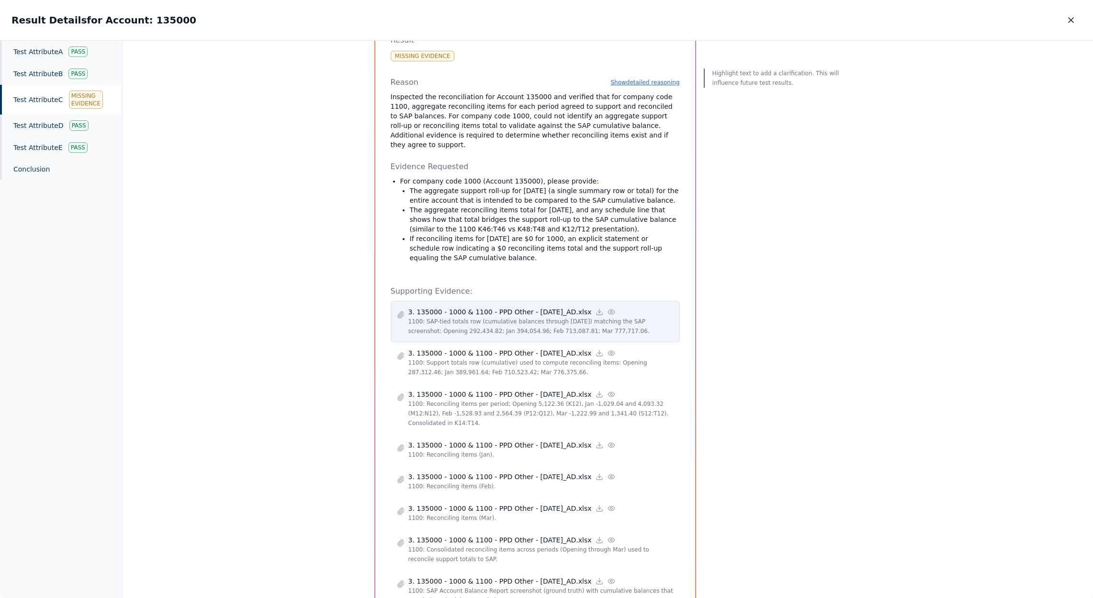
click at [608, 308] on icon at bounding box center [612, 312] width 8 height 8
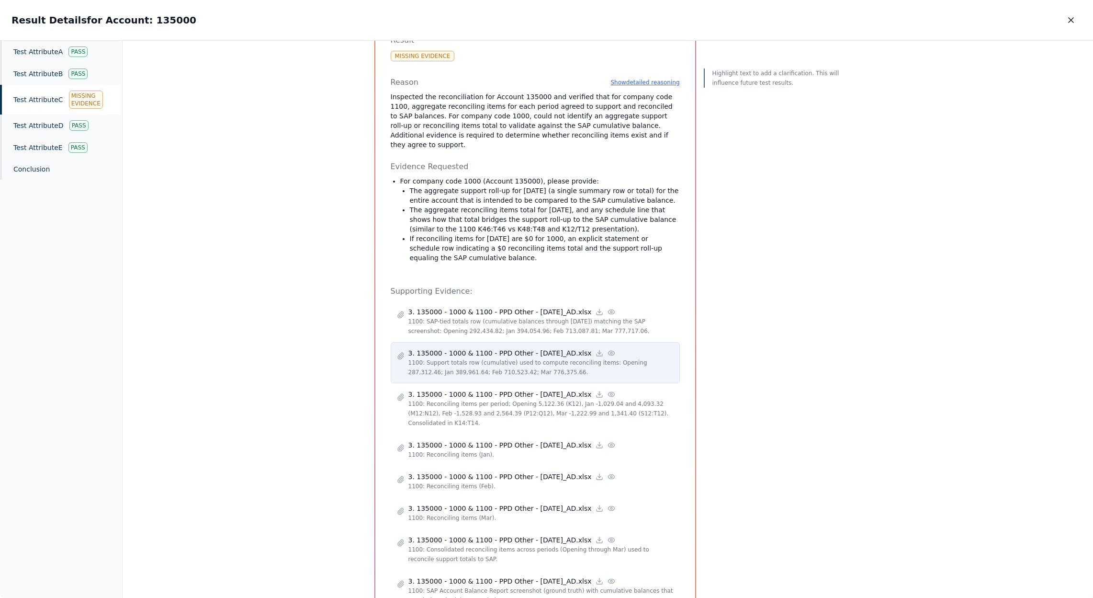
click at [608, 349] on icon at bounding box center [612, 353] width 8 height 8
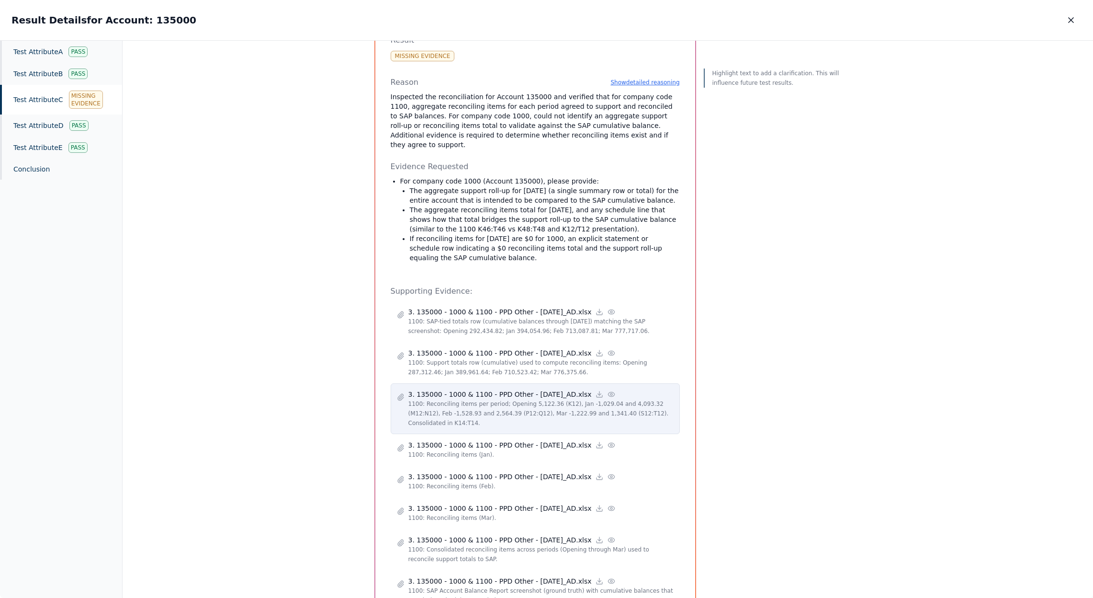
click at [608, 390] on icon at bounding box center [612, 394] width 8 height 8
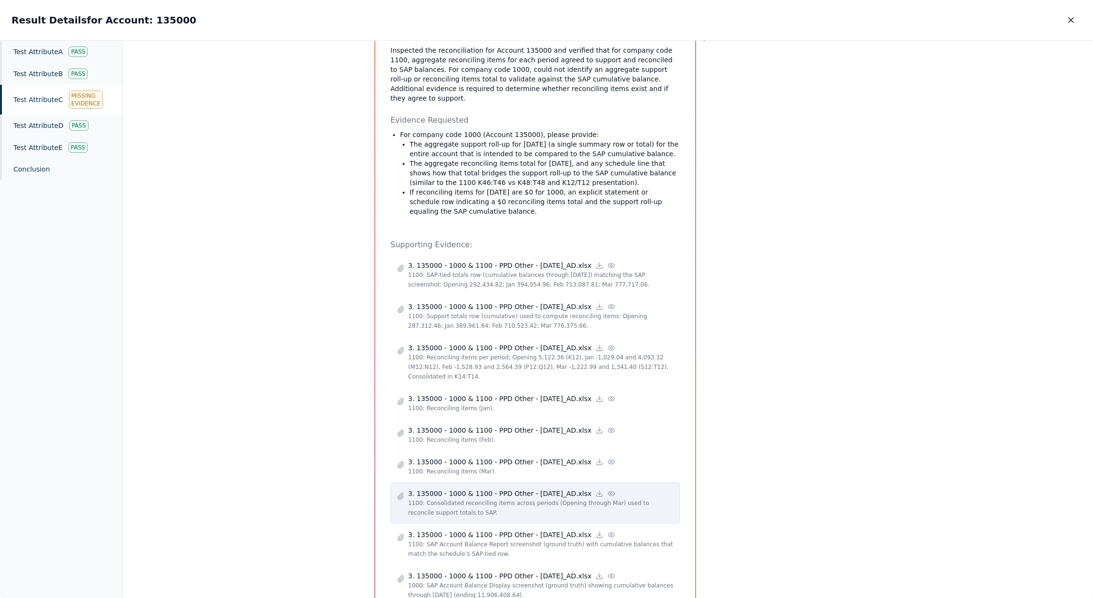
scroll to position [210, 0]
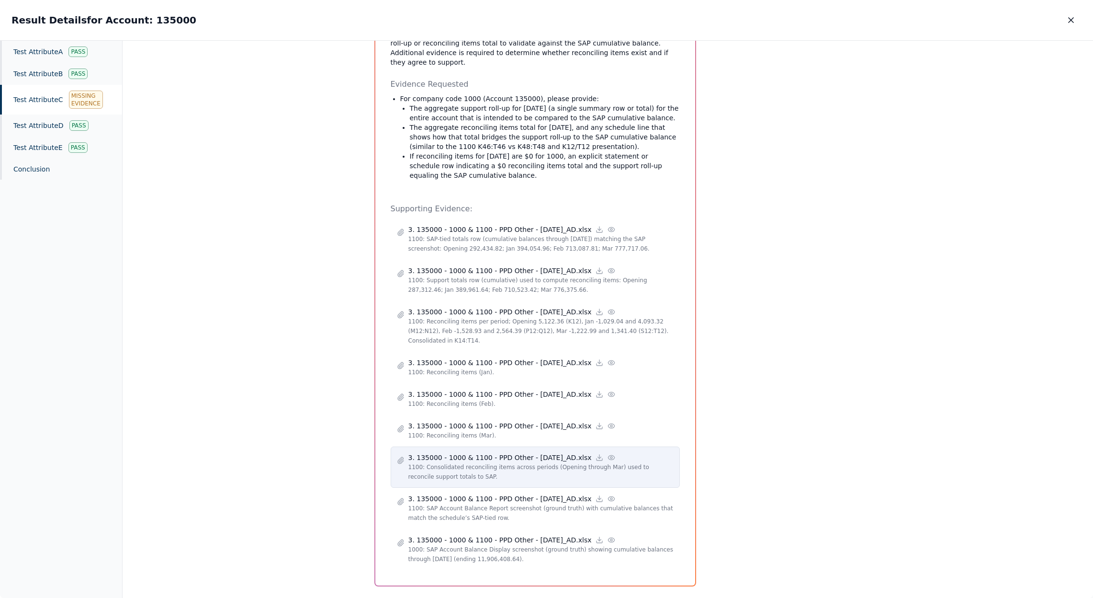
click at [603, 453] on div "3. 135000 - 1000 & 1100 - PPD Other - MAR 24_AD.xlsx 1100: Consolidated reconci…" at bounding box center [541, 467] width 265 height 29
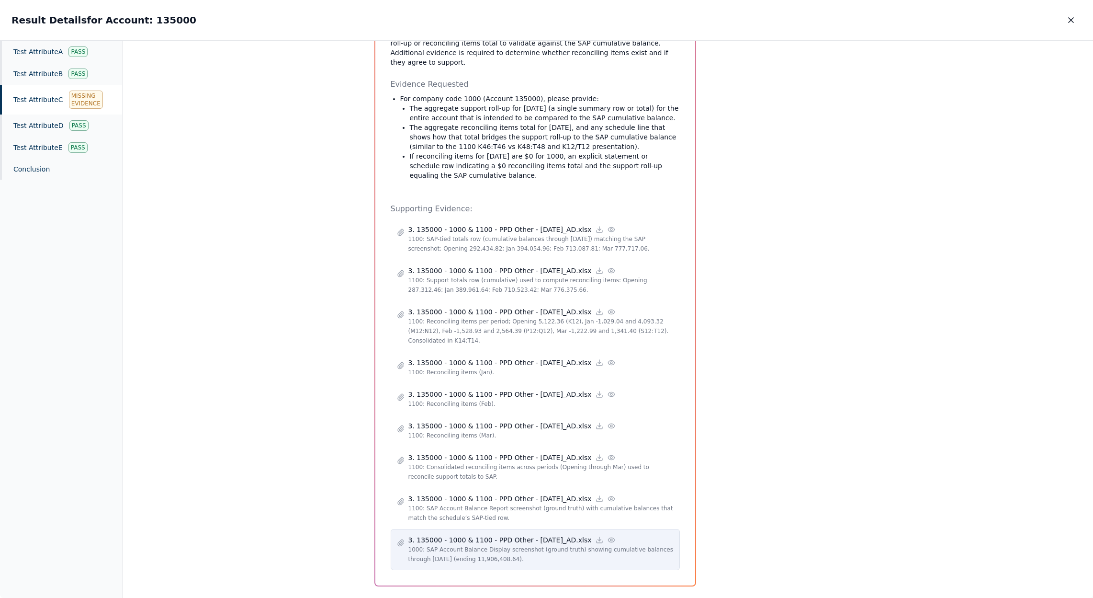
click at [608, 536] on icon at bounding box center [612, 540] width 8 height 8
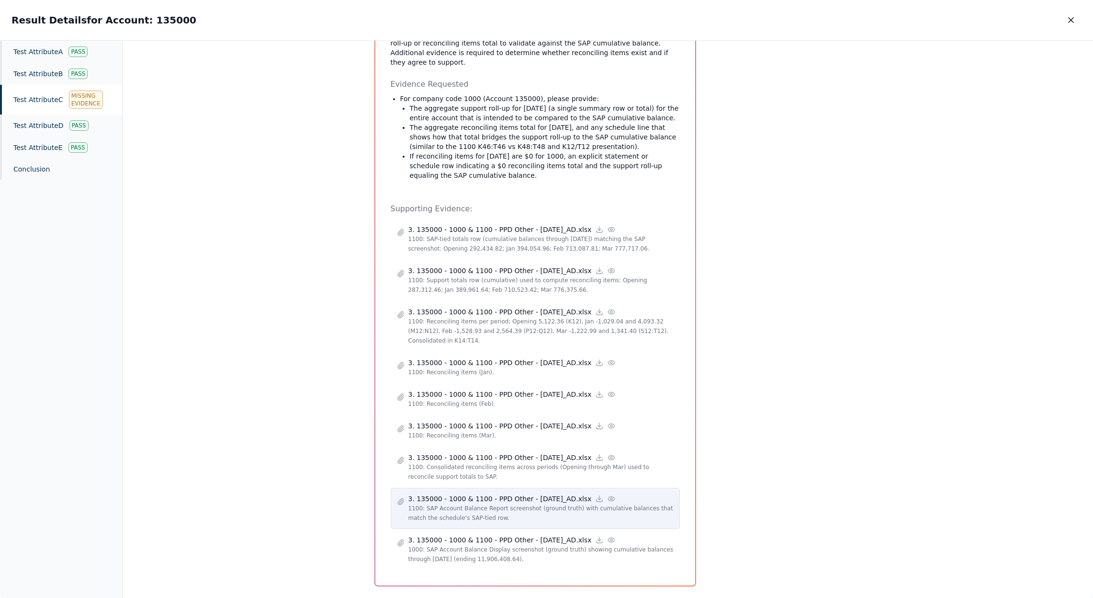
click at [611, 498] on circle at bounding box center [612, 499] width 2 height 2
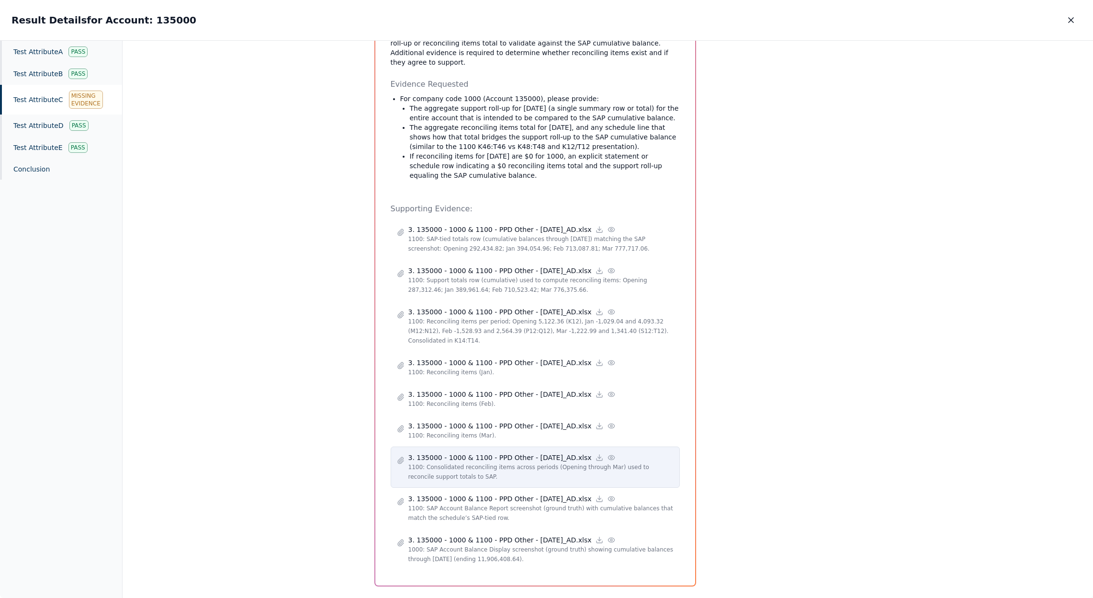
click at [611, 456] on circle at bounding box center [612, 457] width 2 height 2
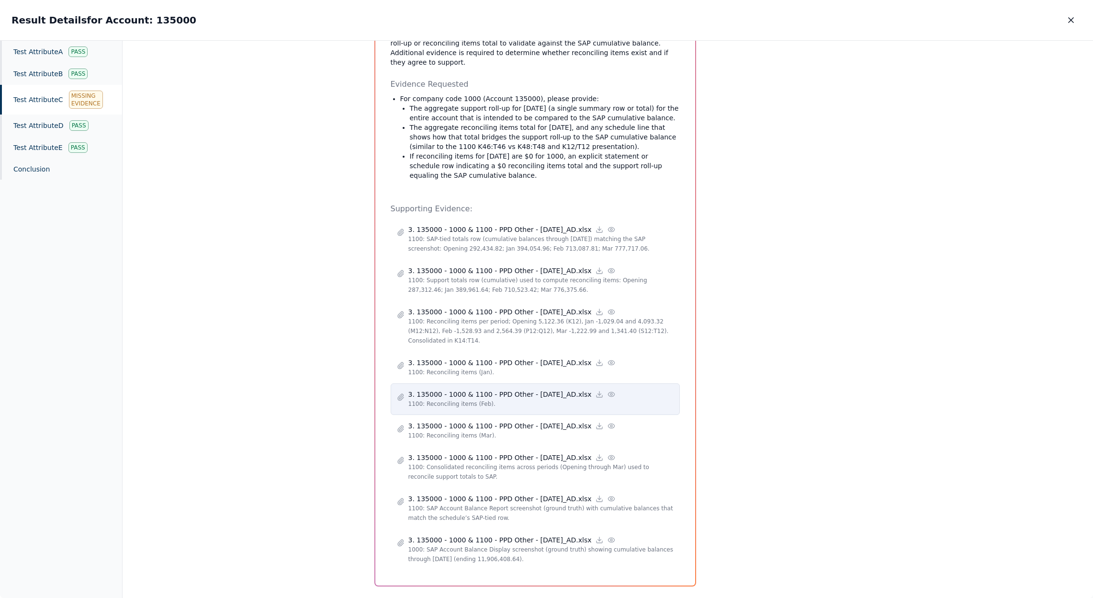
click at [608, 390] on icon at bounding box center [612, 394] width 8 height 8
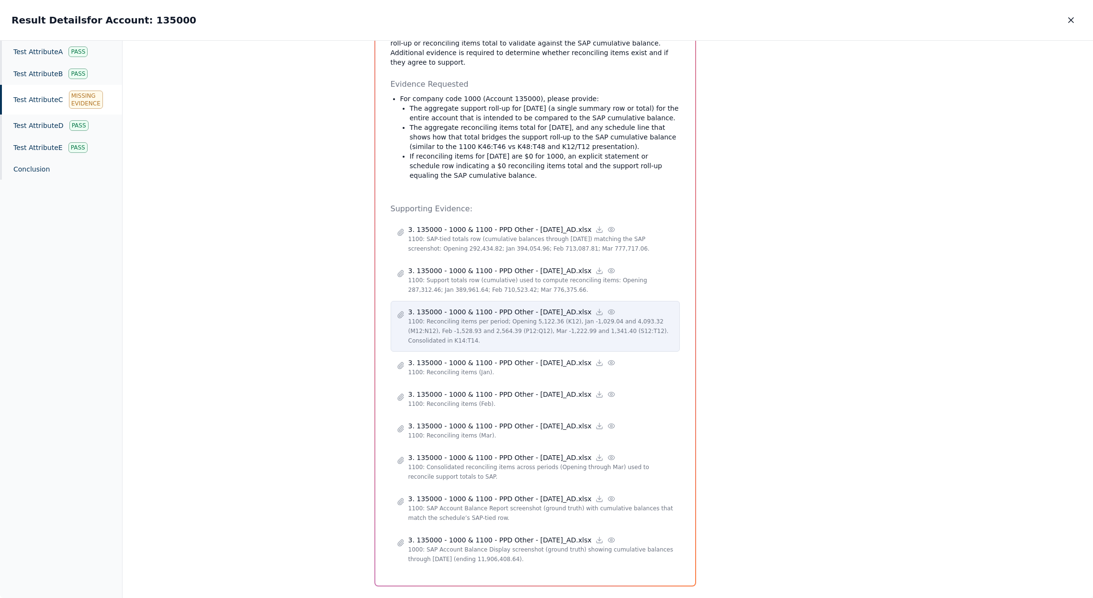
click at [608, 308] on icon at bounding box center [612, 312] width 8 height 8
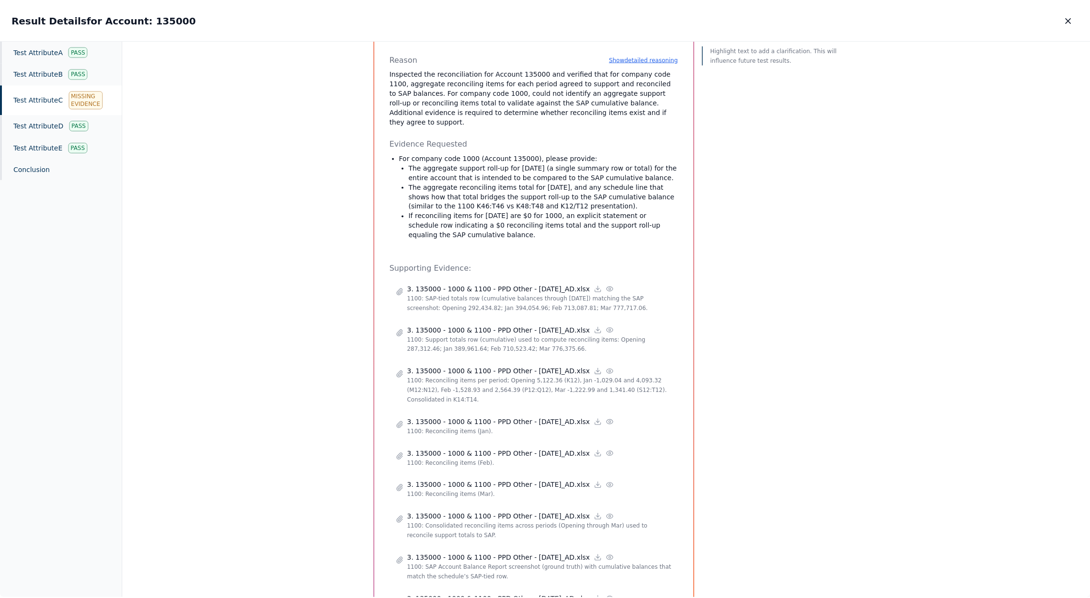
scroll to position [0, 0]
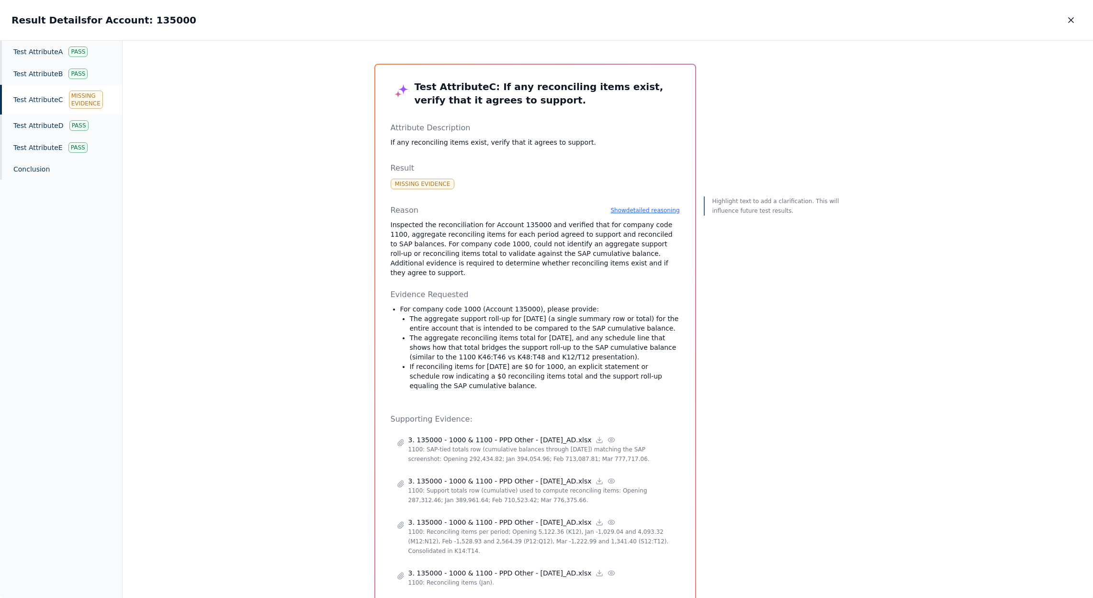
drag, startPoint x: 408, startPoint y: 329, endPoint x: 609, endPoint y: 347, distance: 201.5
click at [609, 347] on p "The aggregate reconciling items total for March 2024, and any schedule line tha…" at bounding box center [545, 347] width 270 height 29
click at [732, 203] on p "Highlight text to add a clarification. This will influence future test results." at bounding box center [777, 205] width 129 height 19
drag, startPoint x: 439, startPoint y: 254, endPoint x: 458, endPoint y: 262, distance: 21.1
click at [458, 262] on p "Inspected the reconciliation for Account 135000 and verified that for company c…" at bounding box center [535, 248] width 289 height 57
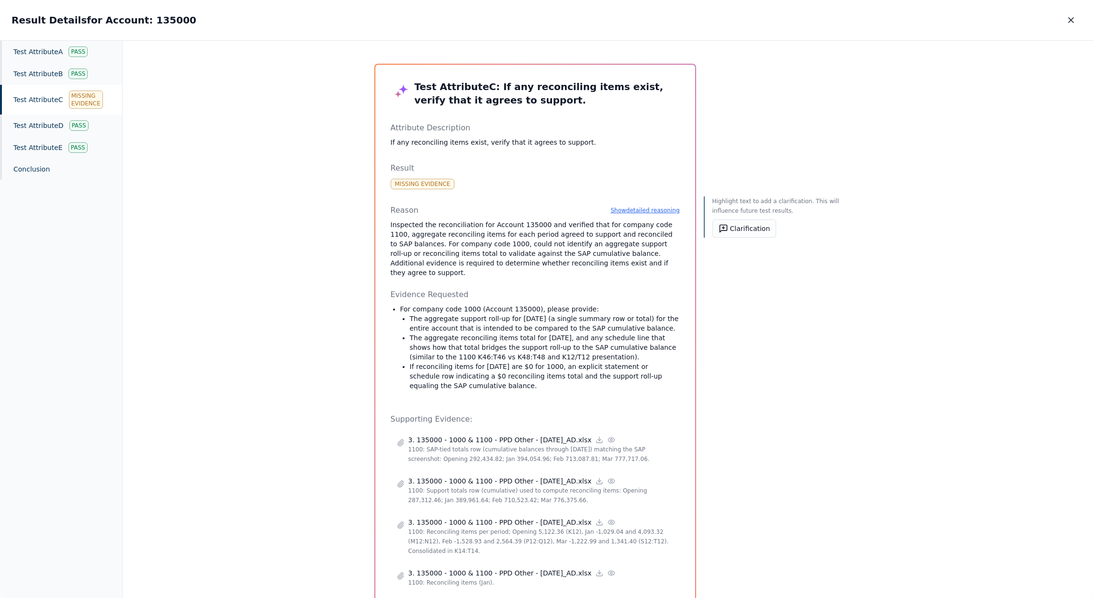
click at [561, 289] on p "Evidence Requested" at bounding box center [535, 294] width 289 height 11
drag, startPoint x: 498, startPoint y: 243, endPoint x: 602, endPoint y: 251, distance: 104.2
click at [602, 251] on p "Inspected the reconciliation for Account 135000 and verified that for company c…" at bounding box center [535, 248] width 289 height 57
click at [760, 228] on button "Clarification" at bounding box center [745, 228] width 64 height 18
type textarea "**********"
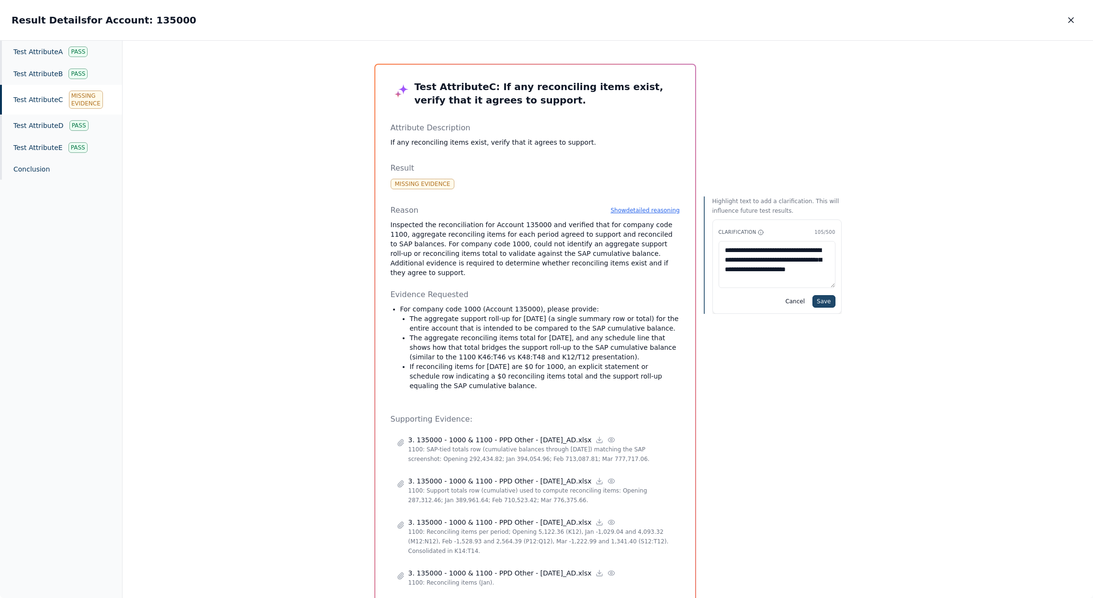
click at [825, 300] on button "Save" at bounding box center [824, 301] width 23 height 12
click at [1069, 17] on icon "button" at bounding box center [1072, 20] width 10 height 10
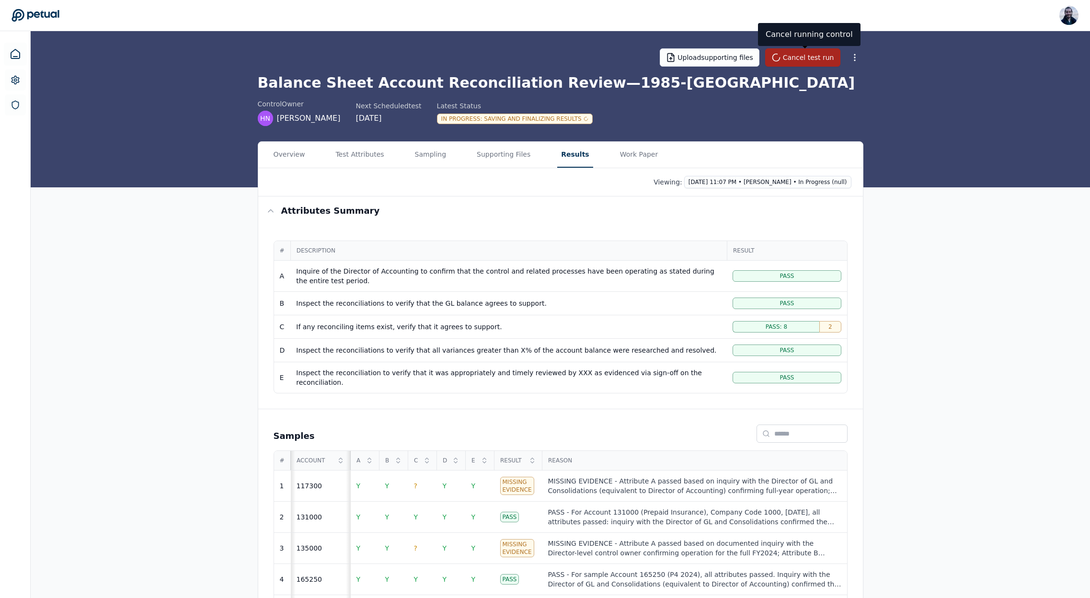
click at [792, 59] on button "Cancel test run" at bounding box center [802, 57] width 75 height 18
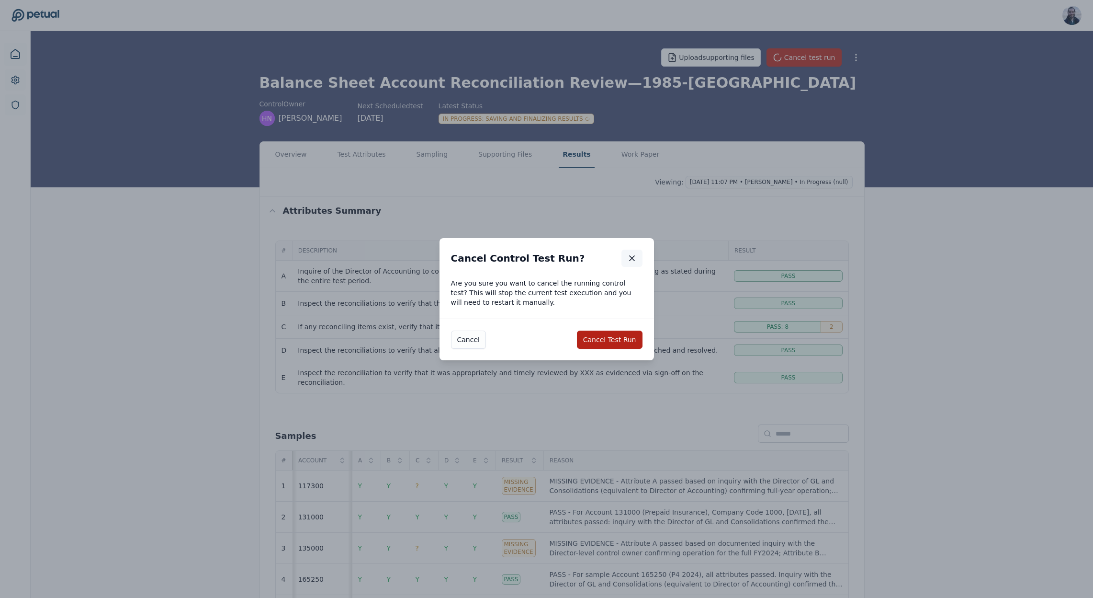
click at [628, 260] on icon "button" at bounding box center [632, 258] width 10 height 10
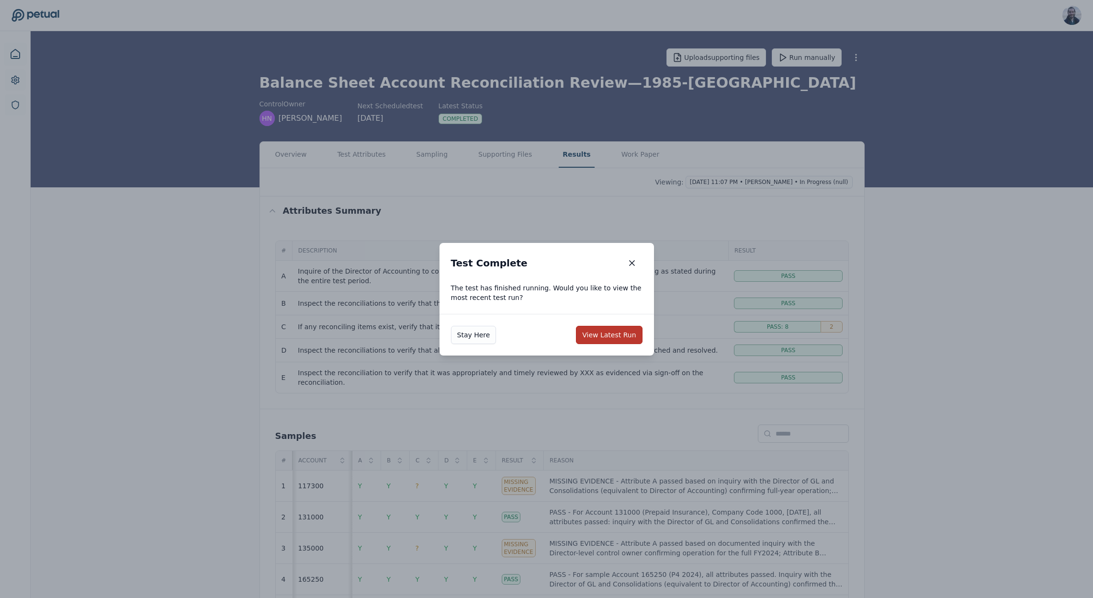
click at [606, 335] on button "View Latest Run" at bounding box center [609, 335] width 66 height 18
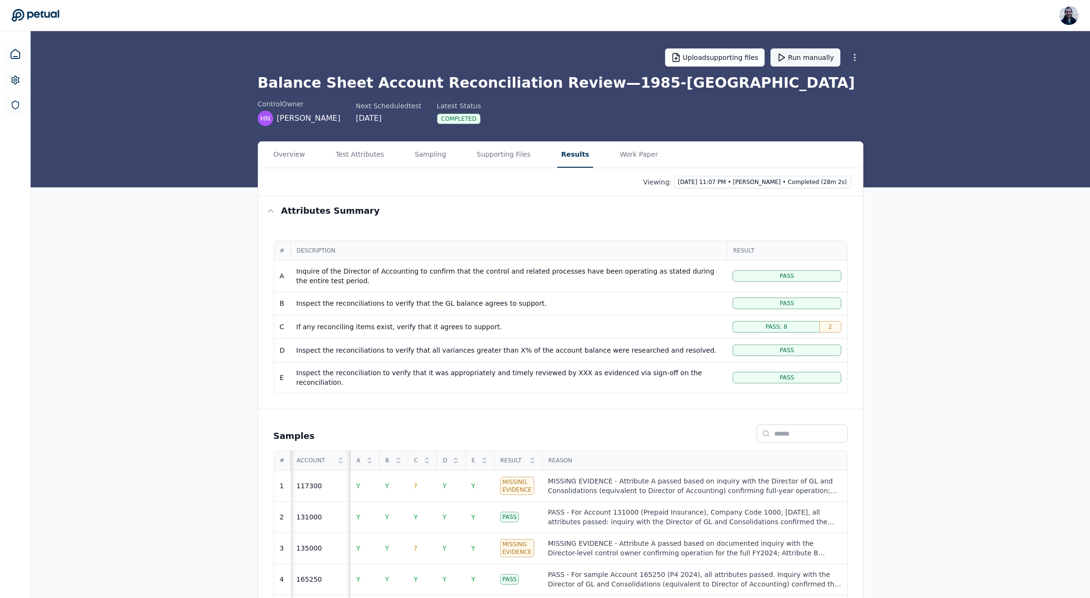
click at [811, 56] on button "Run manually" at bounding box center [805, 57] width 70 height 18
